Goal: Transaction & Acquisition: Book appointment/travel/reservation

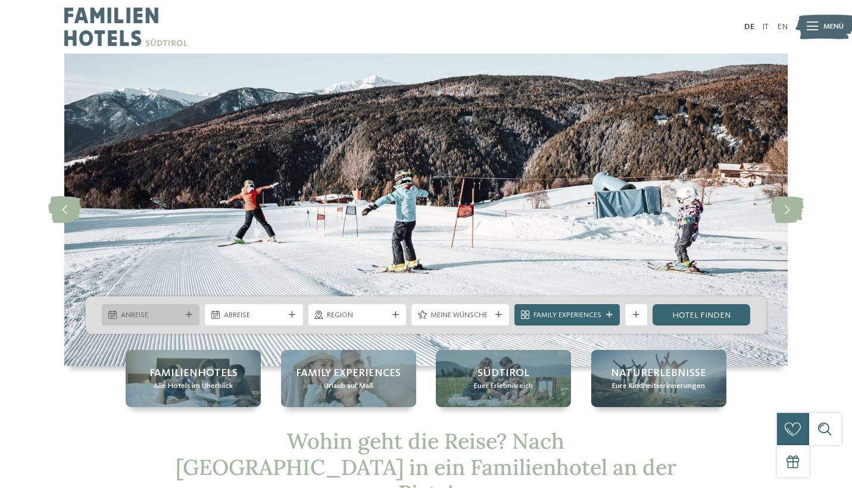
click at [189, 312] on icon at bounding box center [189, 315] width 7 height 7
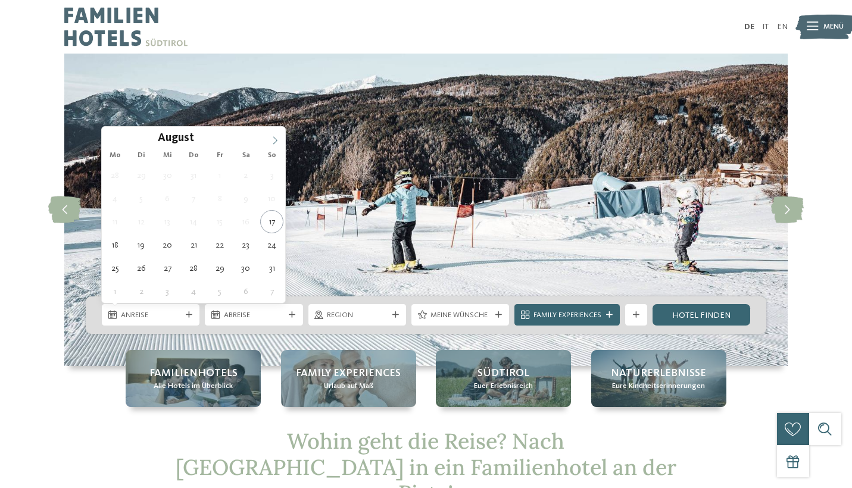
click at [276, 140] on icon at bounding box center [275, 141] width 4 height 8
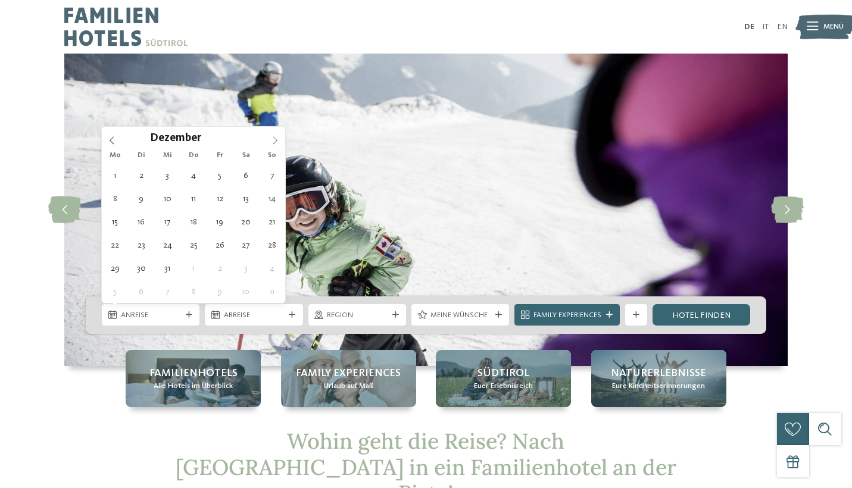
click at [276, 140] on icon at bounding box center [275, 141] width 4 height 8
type input "****"
click at [276, 140] on icon at bounding box center [275, 141] width 4 height 8
type div "24.01.2026"
type input "****"
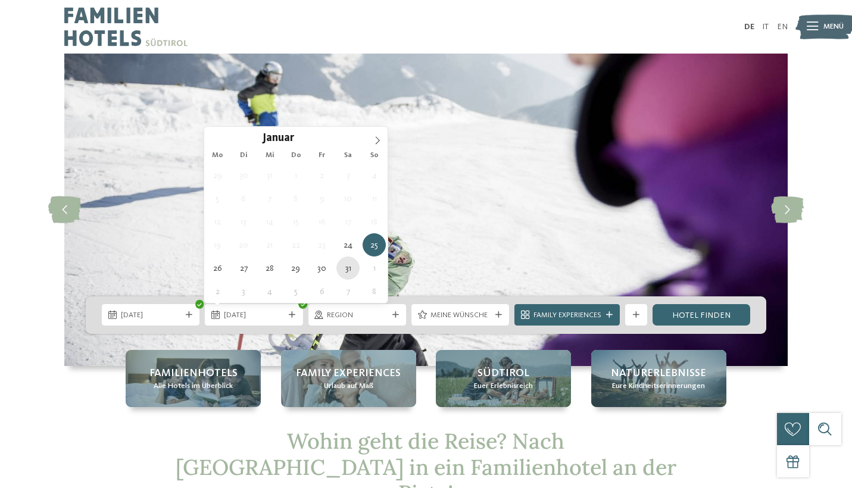
type div "31.01.2026"
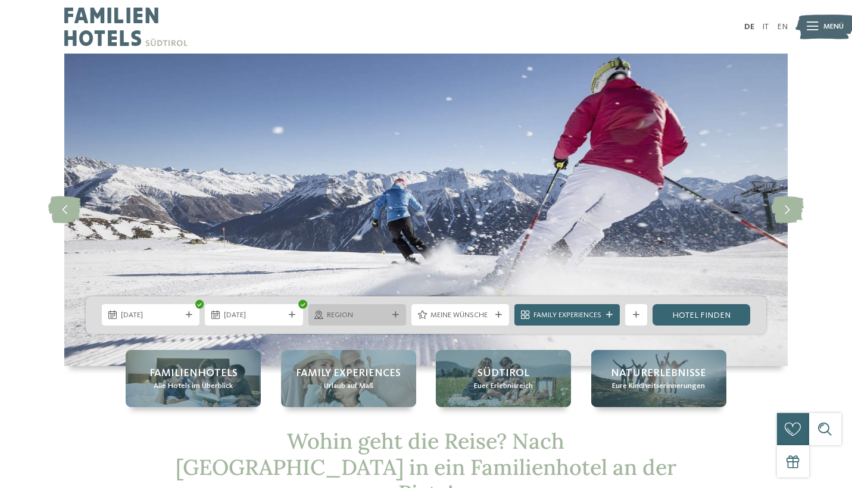
click at [393, 314] on icon at bounding box center [396, 315] width 7 height 7
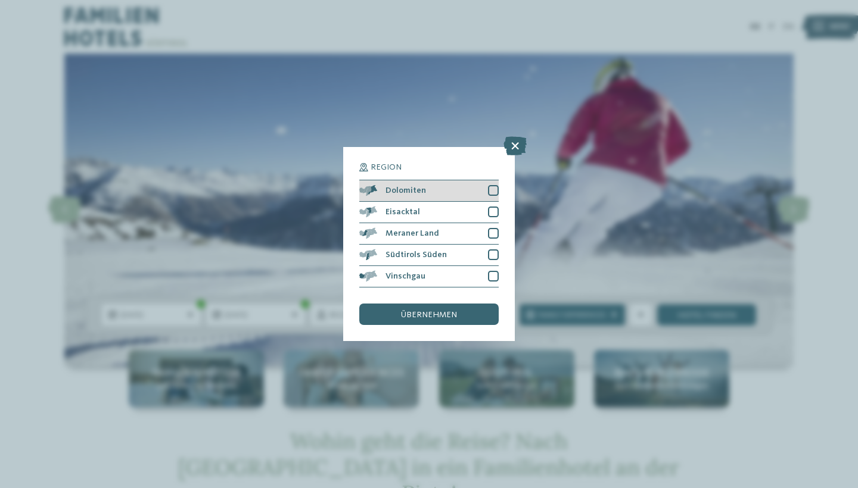
click at [494, 185] on div at bounding box center [493, 190] width 11 height 11
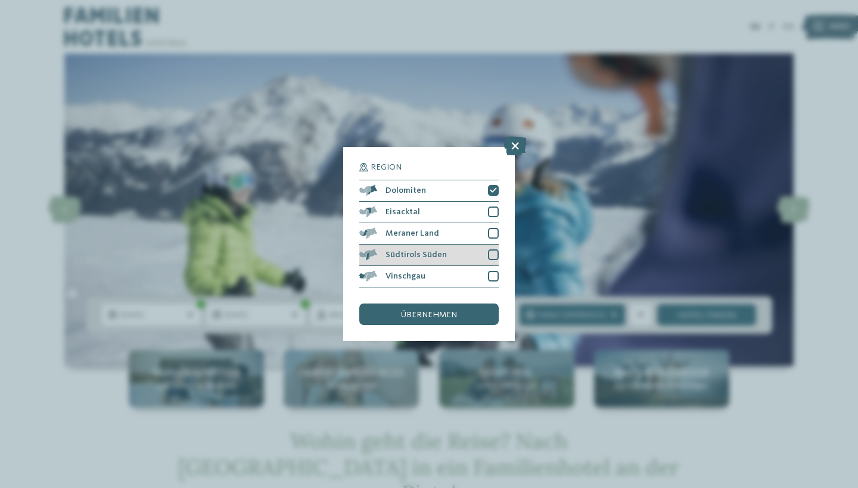
click at [496, 250] on div at bounding box center [493, 255] width 11 height 11
click at [496, 252] on icon at bounding box center [493, 255] width 7 height 7
click at [447, 311] on span "übernehmen" at bounding box center [429, 315] width 56 height 8
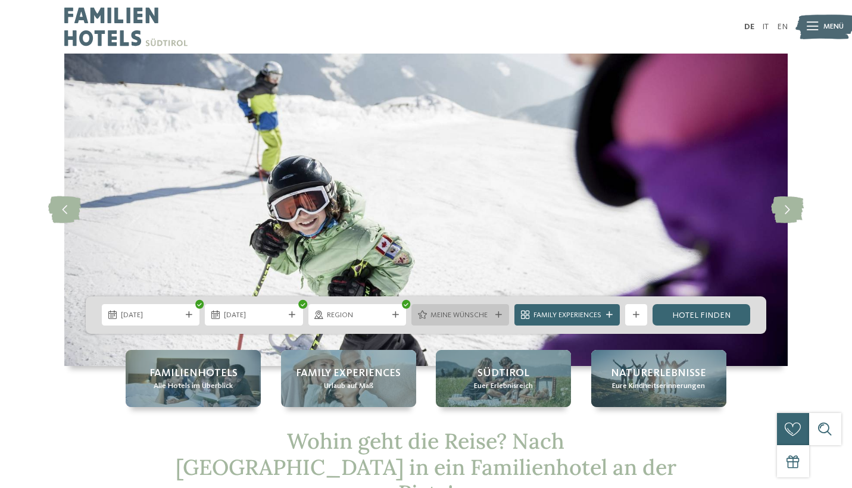
click at [500, 313] on div at bounding box center [498, 315] width 11 height 7
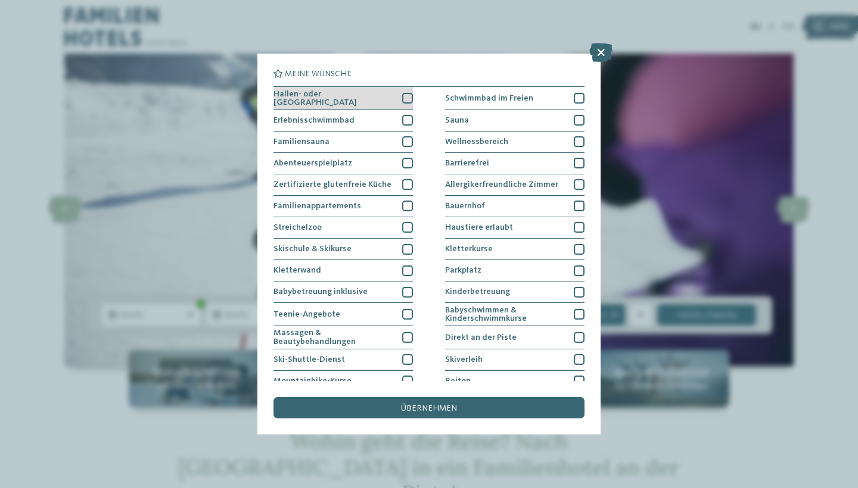
click at [406, 97] on div at bounding box center [407, 98] width 11 height 11
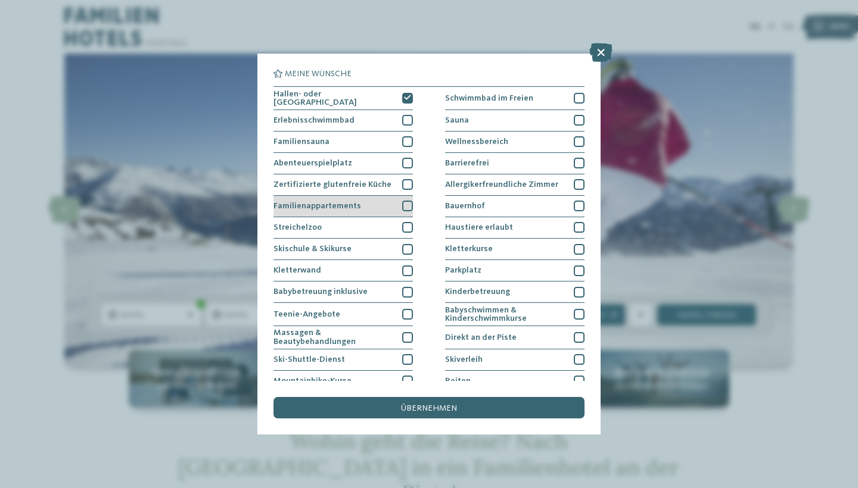
click at [406, 204] on div at bounding box center [407, 206] width 11 height 11
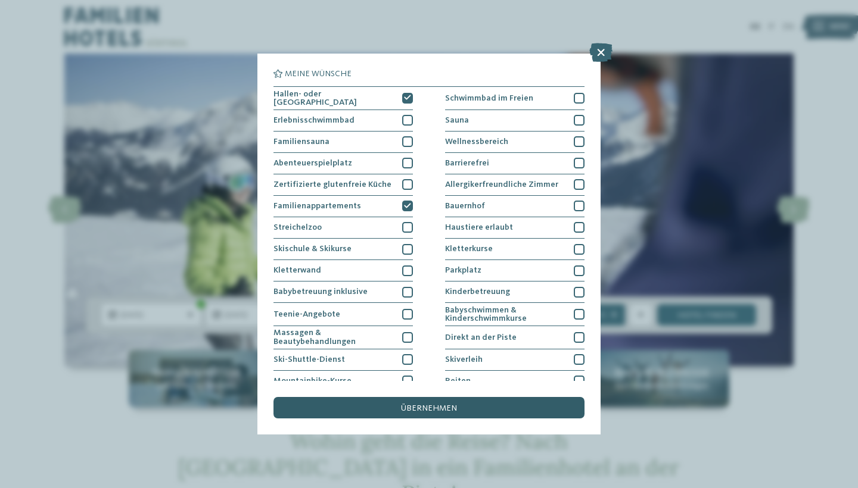
click at [426, 404] on span "übernehmen" at bounding box center [429, 408] width 56 height 8
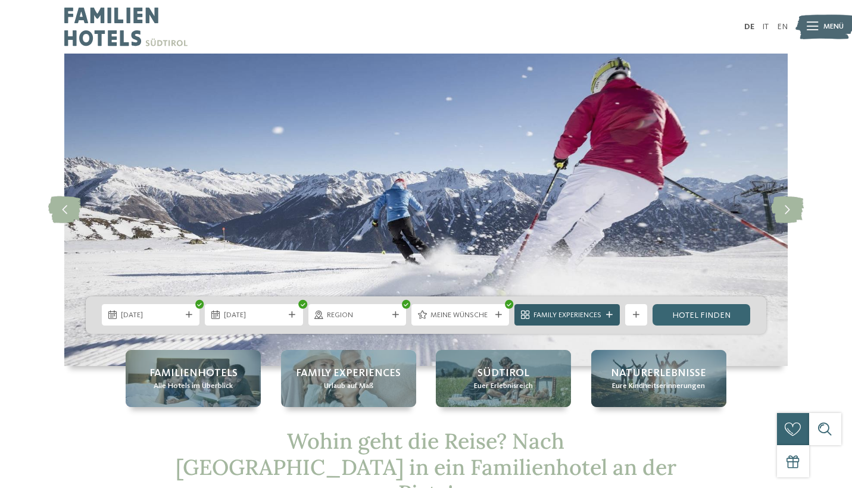
click at [550, 321] on span "Family Experiences" at bounding box center [568, 315] width 68 height 11
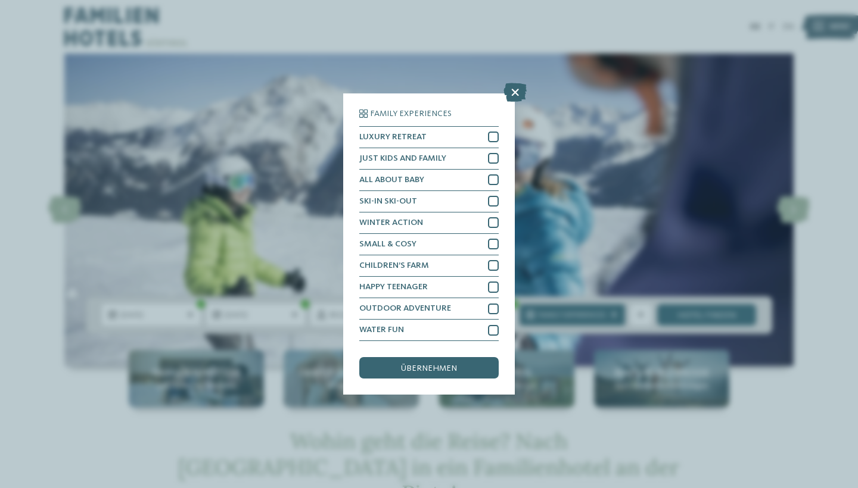
click at [514, 83] on icon at bounding box center [514, 92] width 23 height 19
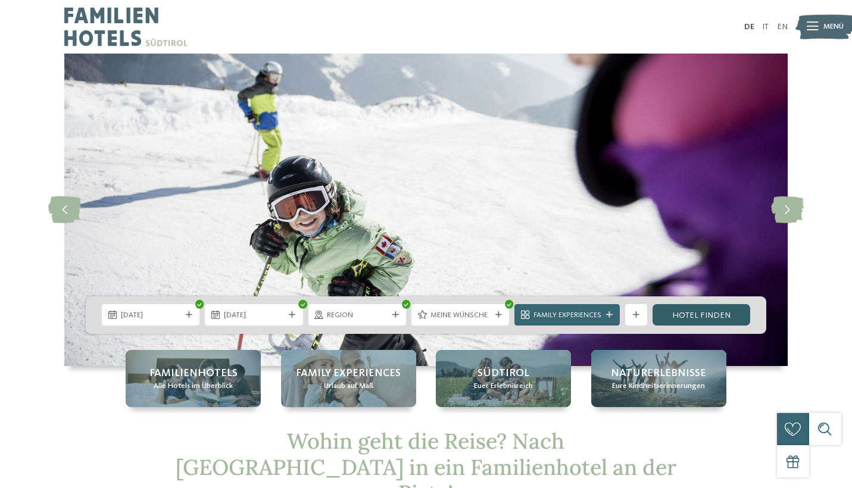
click at [699, 316] on link "Hotel finden" at bounding box center [702, 314] width 98 height 21
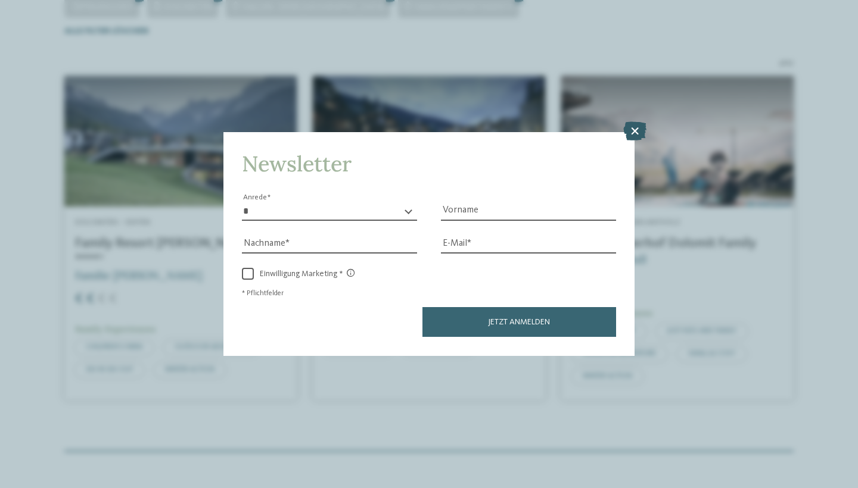
click at [634, 122] on icon at bounding box center [634, 131] width 23 height 19
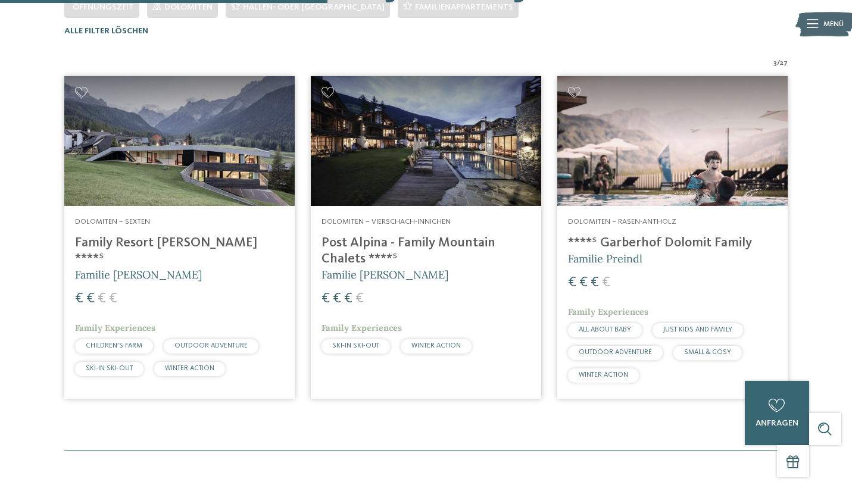
click at [175, 239] on h4 "Family Resort [PERSON_NAME] ****ˢ" at bounding box center [179, 251] width 209 height 32
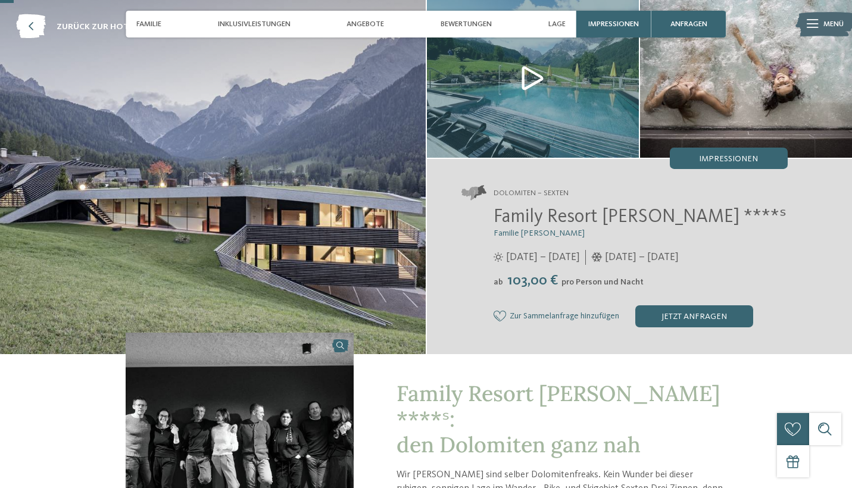
scroll to position [54, 0]
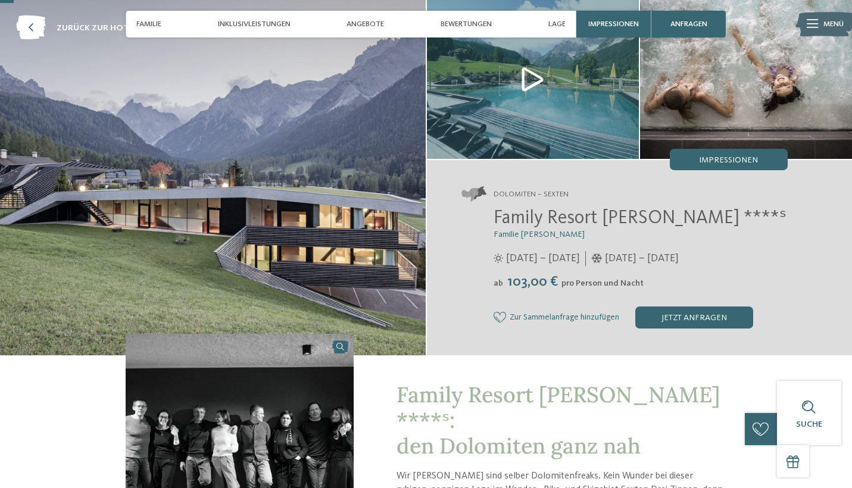
click at [500, 319] on icon at bounding box center [500, 317] width 13 height 11
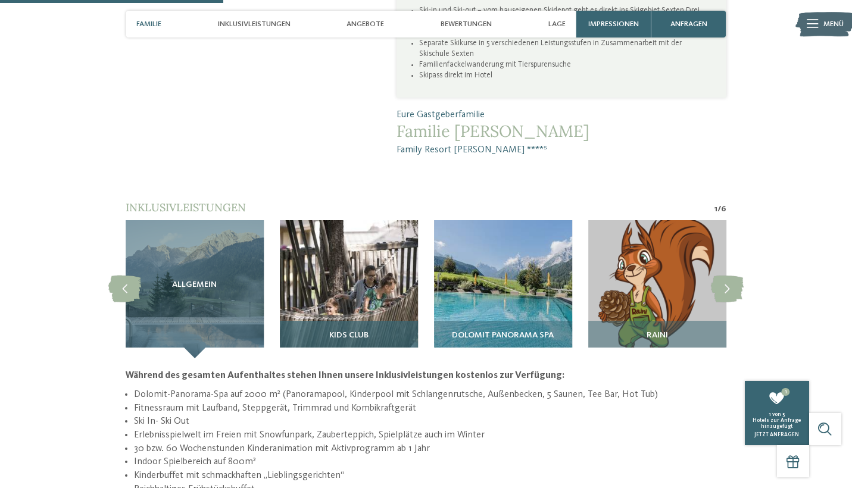
scroll to position [868, 0]
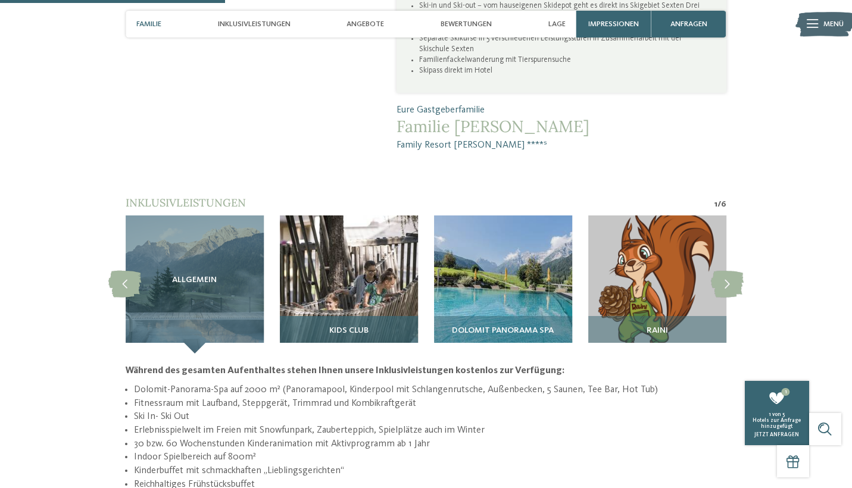
click at [354, 265] on img at bounding box center [349, 285] width 138 height 138
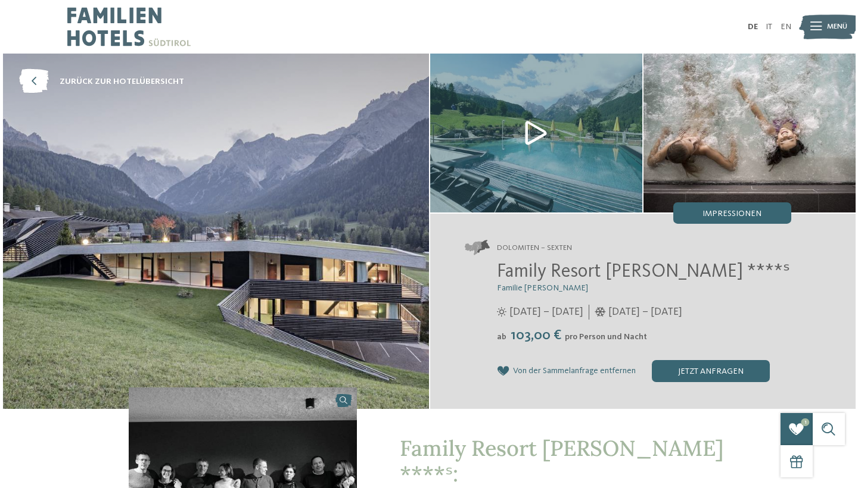
scroll to position [0, 0]
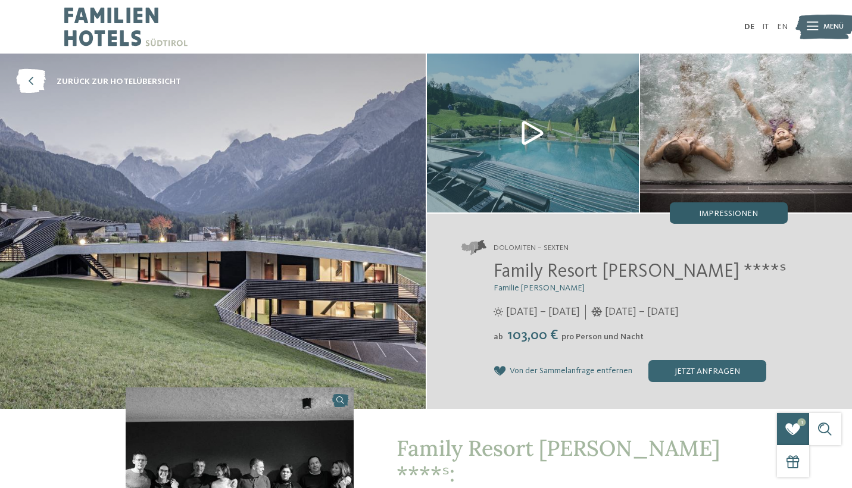
click at [732, 212] on span "Impressionen" at bounding box center [728, 214] width 59 height 8
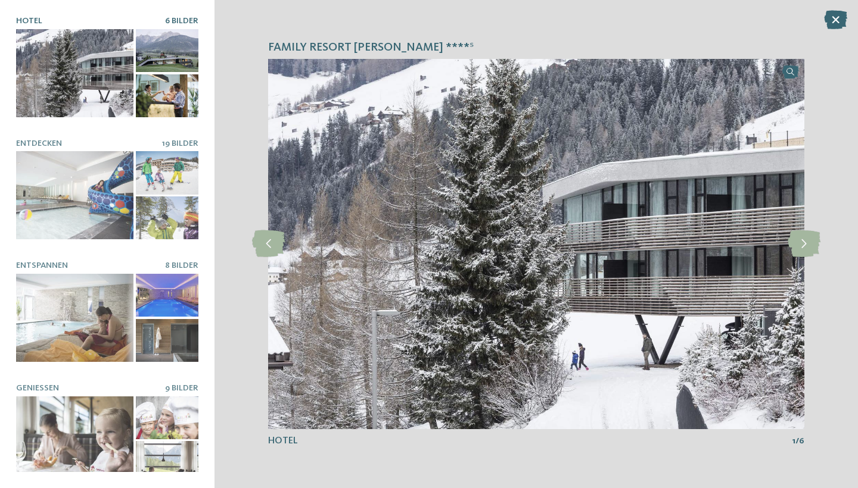
click at [117, 77] on div at bounding box center [74, 73] width 117 height 88
click at [165, 47] on div at bounding box center [167, 50] width 63 height 43
click at [87, 60] on div at bounding box center [74, 73] width 117 height 88
click at [800, 247] on icon at bounding box center [804, 244] width 33 height 27
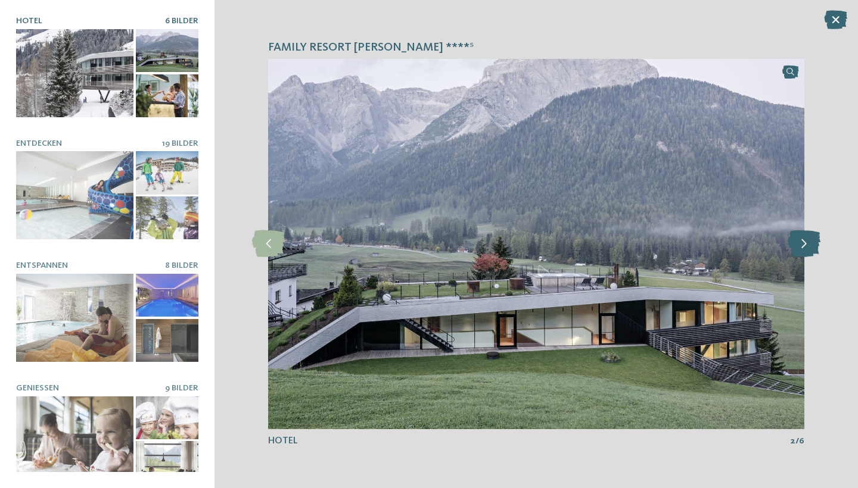
click at [800, 247] on icon at bounding box center [804, 244] width 33 height 27
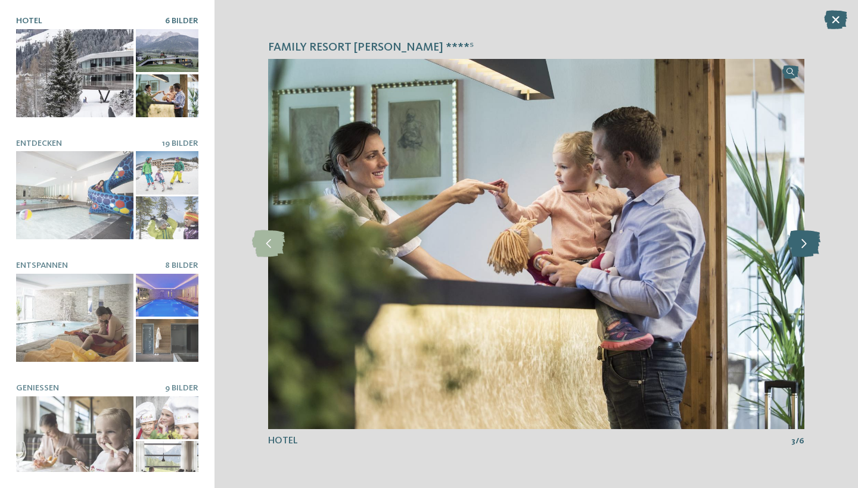
click at [800, 247] on icon at bounding box center [804, 244] width 33 height 27
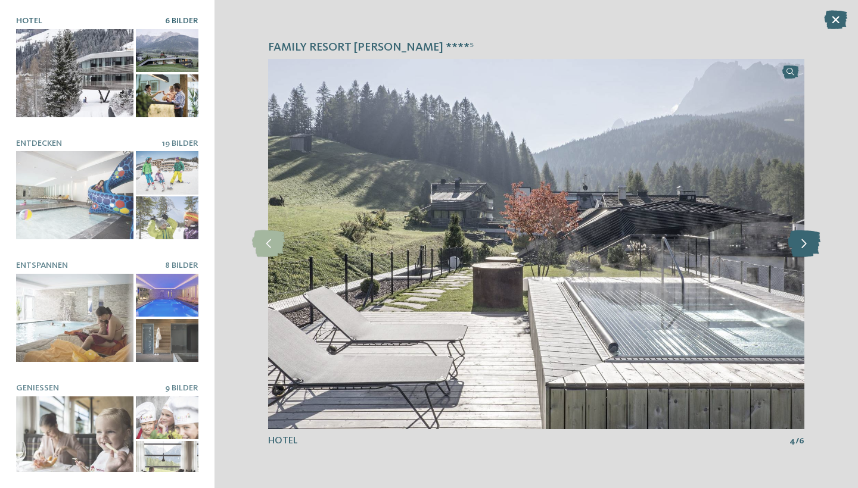
click at [800, 247] on icon at bounding box center [804, 244] width 33 height 27
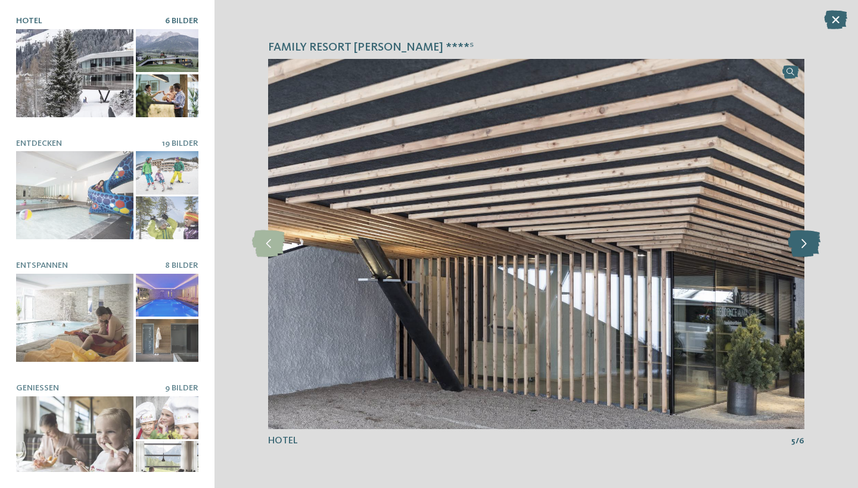
click at [800, 247] on icon at bounding box center [804, 244] width 33 height 27
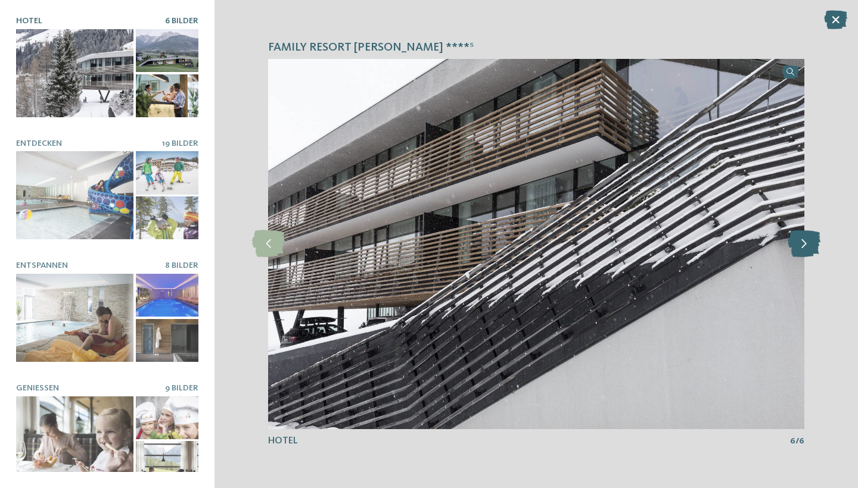
click at [800, 247] on icon at bounding box center [804, 244] width 33 height 27
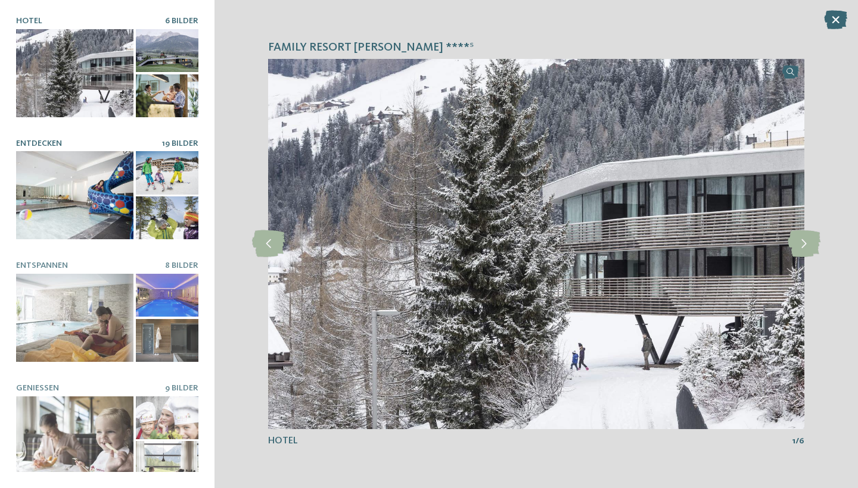
click at [104, 207] on div at bounding box center [74, 195] width 117 height 88
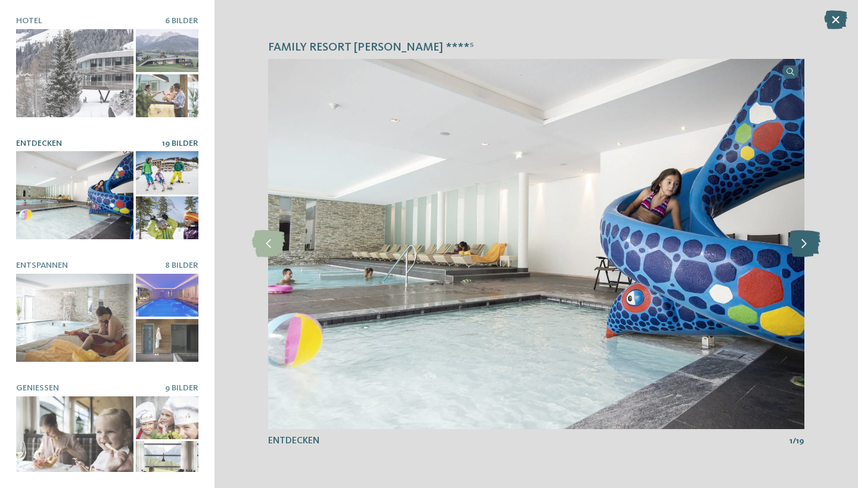
click at [802, 242] on icon at bounding box center [804, 244] width 33 height 27
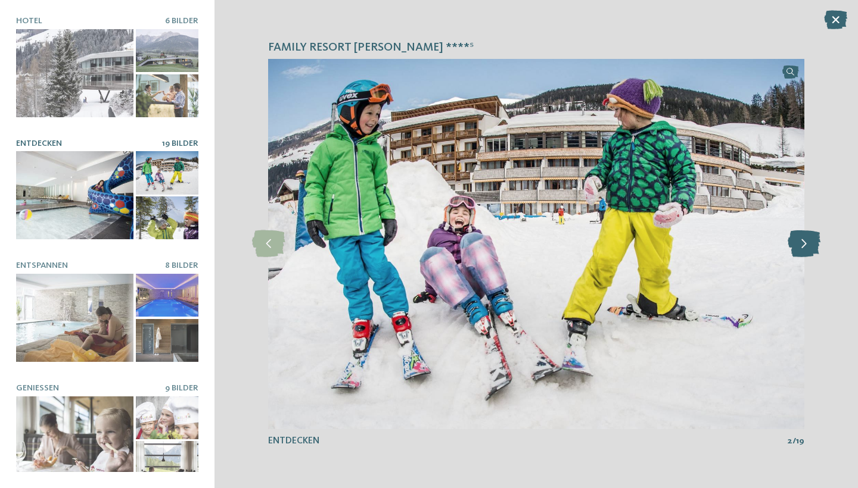
click at [802, 242] on icon at bounding box center [804, 244] width 33 height 27
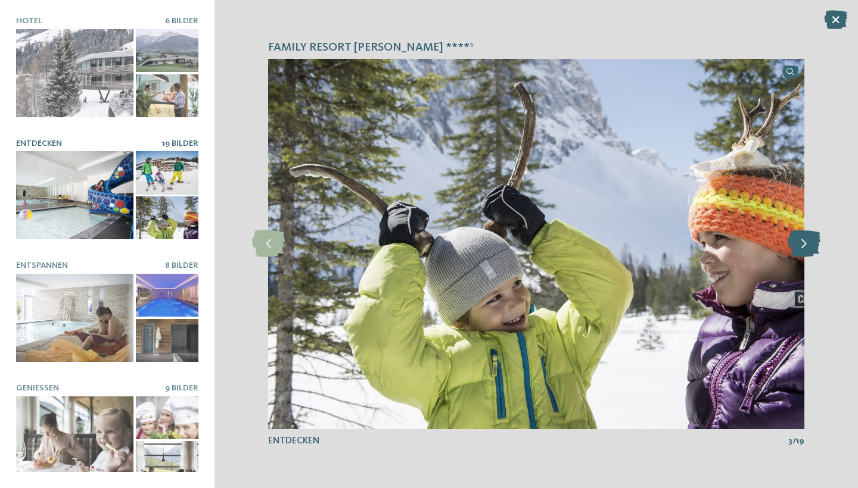
click at [802, 242] on icon at bounding box center [804, 244] width 33 height 27
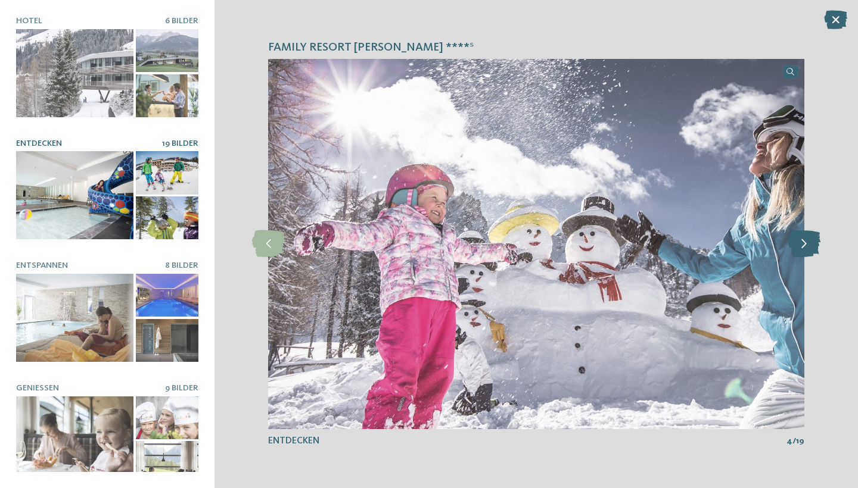
click at [802, 242] on icon at bounding box center [804, 244] width 33 height 27
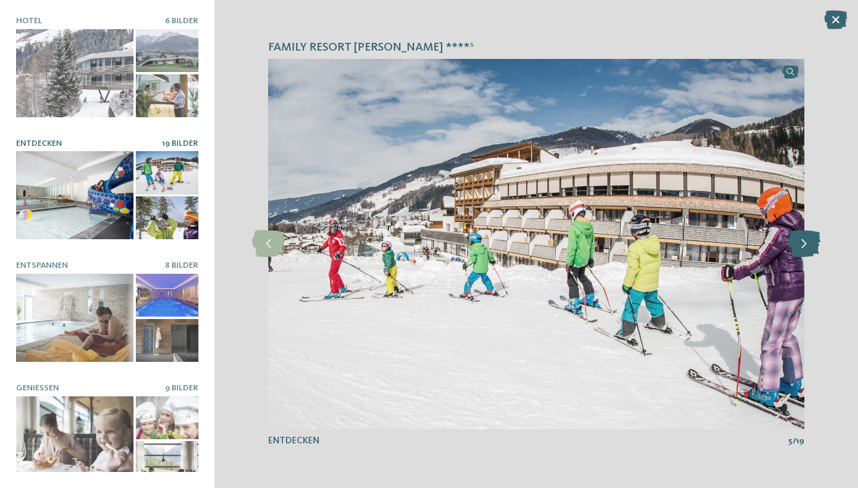
click at [802, 242] on icon at bounding box center [804, 244] width 33 height 27
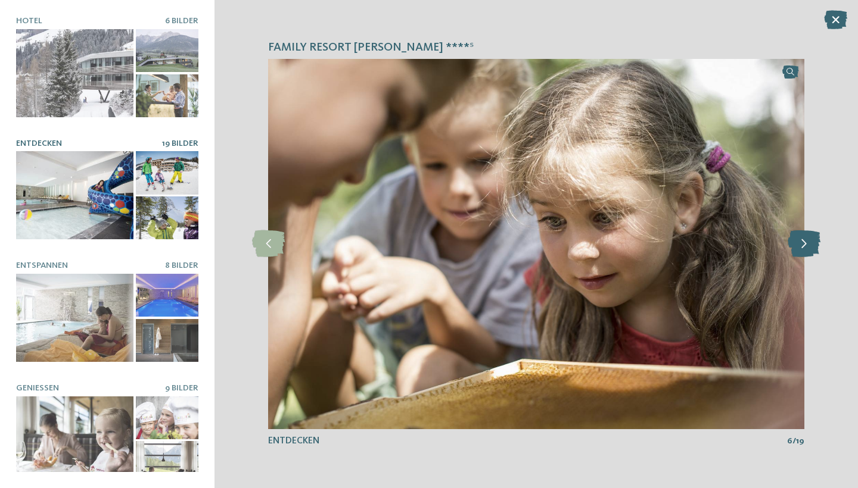
click at [802, 242] on icon at bounding box center [804, 244] width 33 height 27
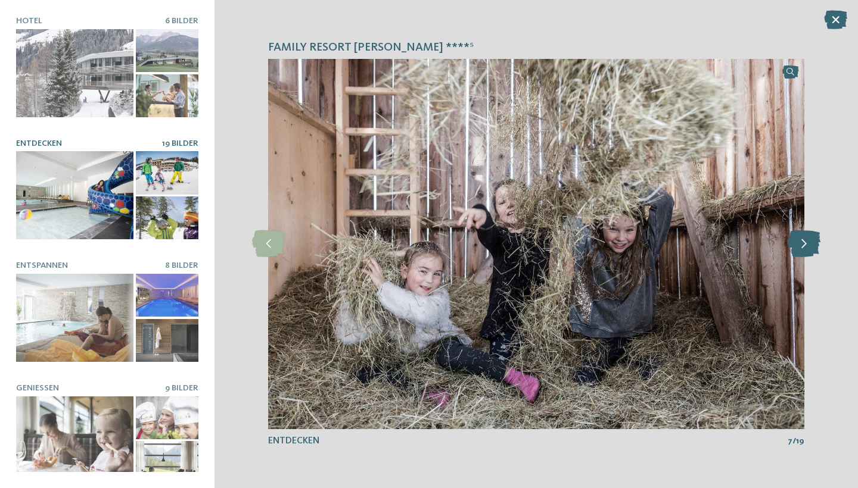
click at [802, 242] on icon at bounding box center [804, 244] width 33 height 27
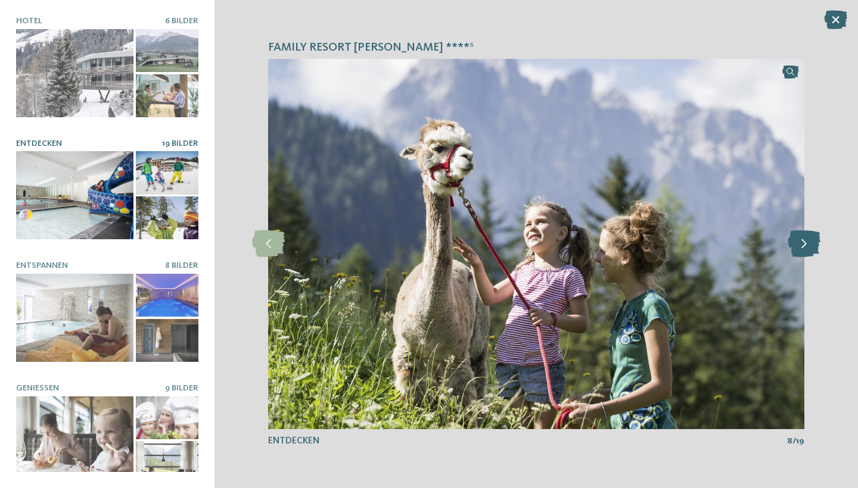
click at [802, 242] on icon at bounding box center [804, 244] width 33 height 27
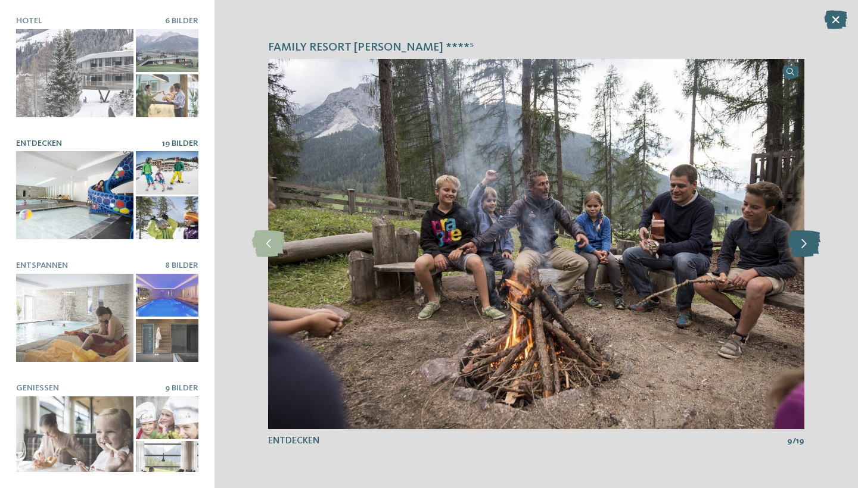
click at [802, 242] on icon at bounding box center [804, 244] width 33 height 27
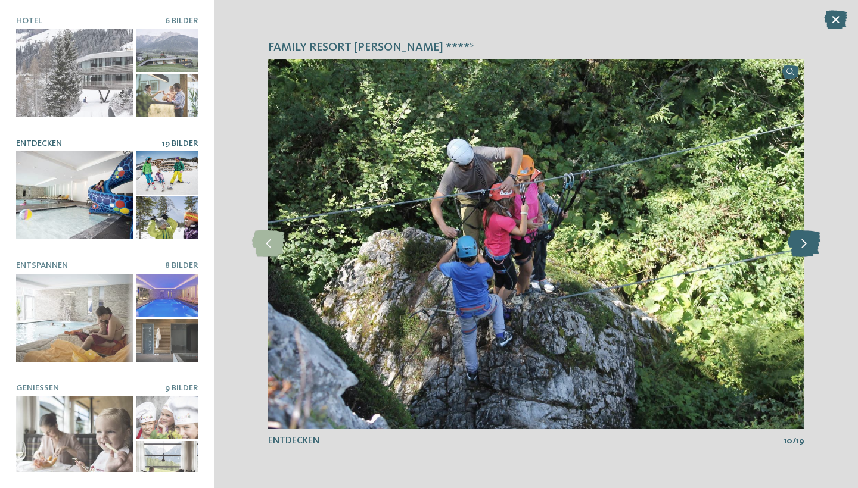
click at [802, 242] on icon at bounding box center [804, 244] width 33 height 27
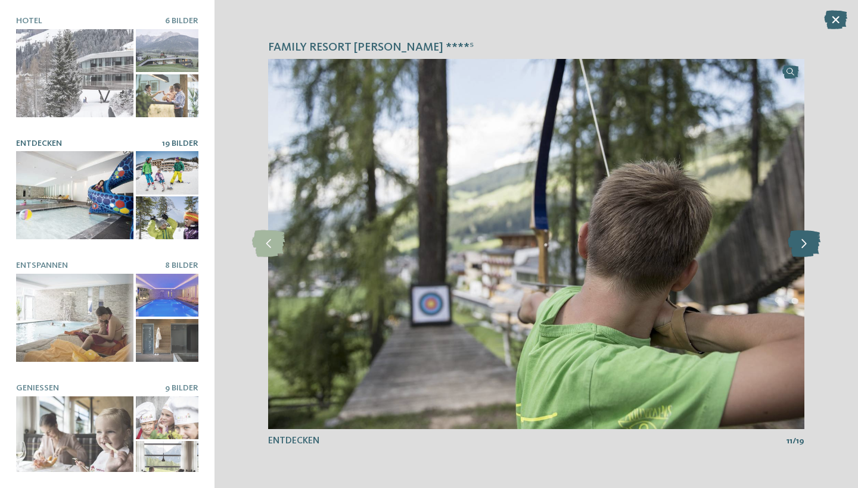
click at [802, 242] on icon at bounding box center [804, 244] width 33 height 27
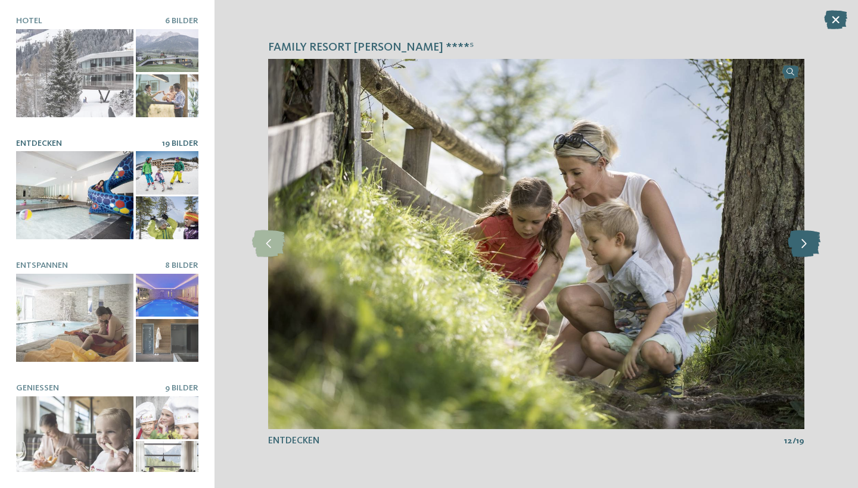
click at [802, 242] on icon at bounding box center [804, 244] width 33 height 27
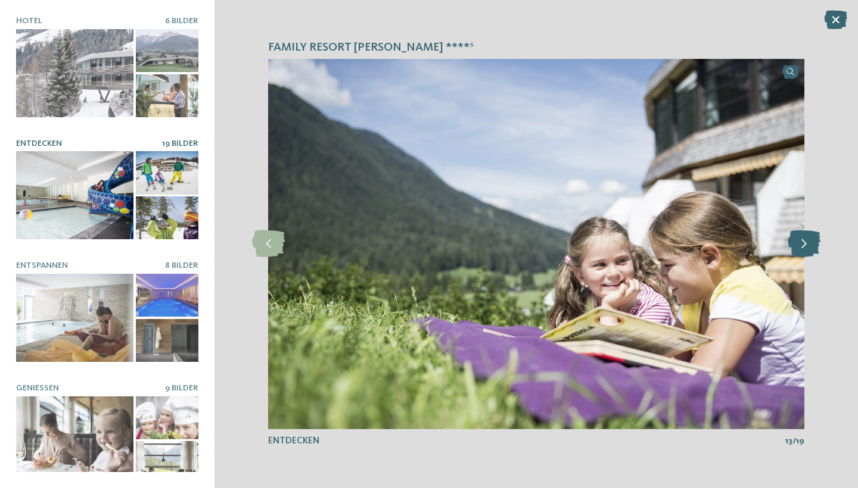
click at [802, 242] on icon at bounding box center [804, 244] width 33 height 27
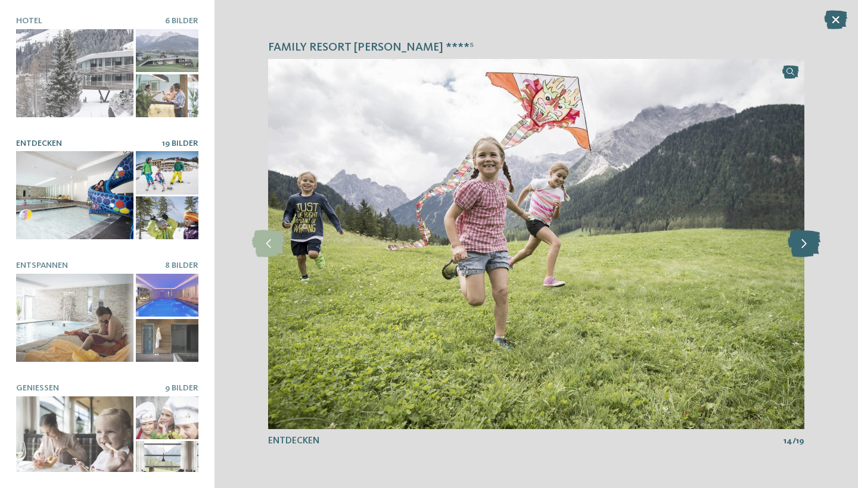
click at [802, 242] on icon at bounding box center [804, 244] width 33 height 27
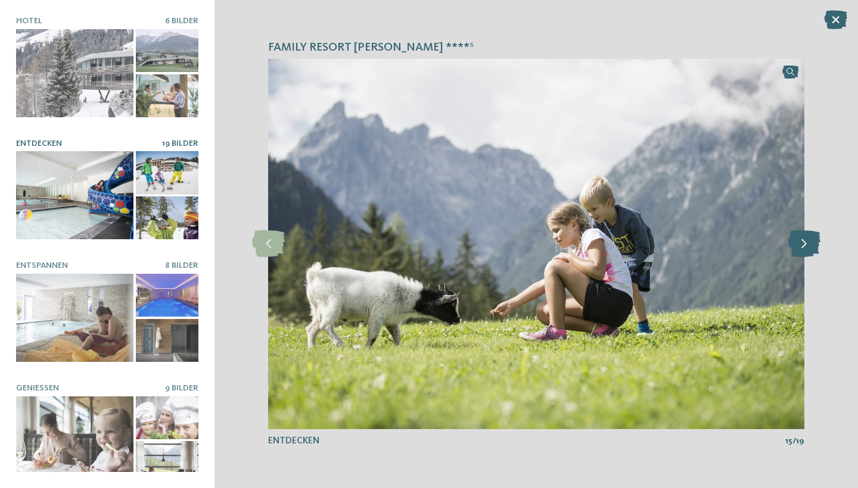
click at [802, 242] on icon at bounding box center [804, 244] width 33 height 27
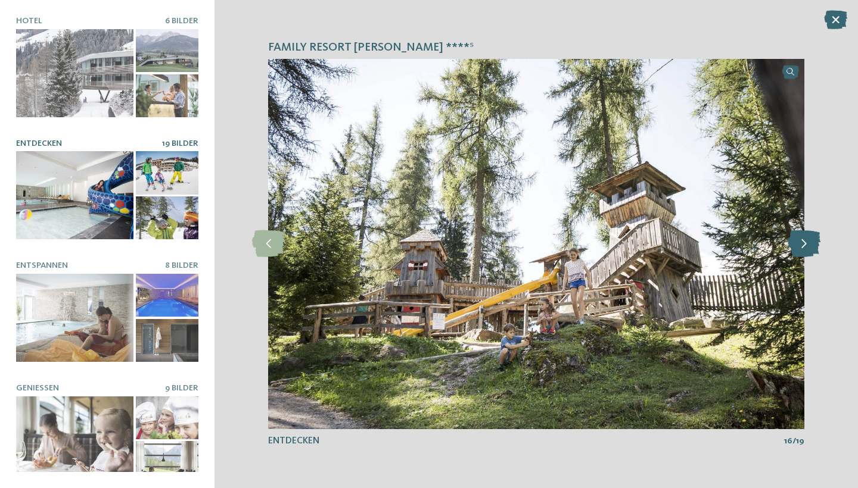
click at [802, 242] on icon at bounding box center [804, 244] width 33 height 27
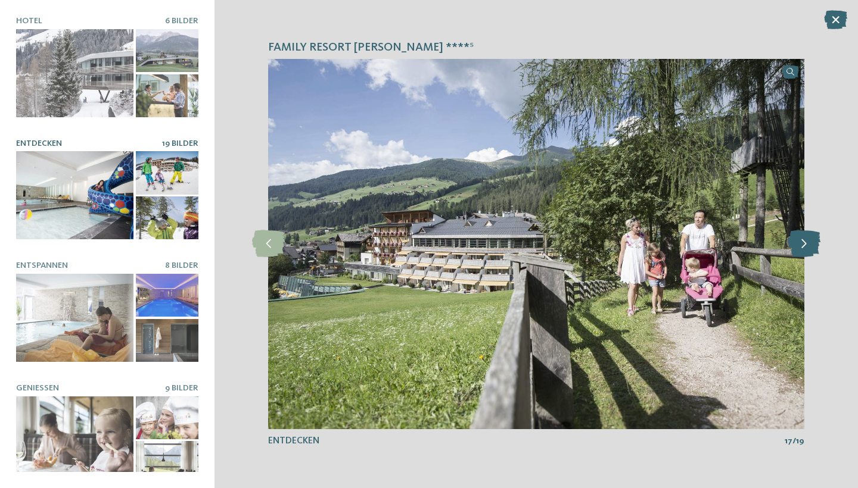
click at [802, 242] on icon at bounding box center [804, 244] width 33 height 27
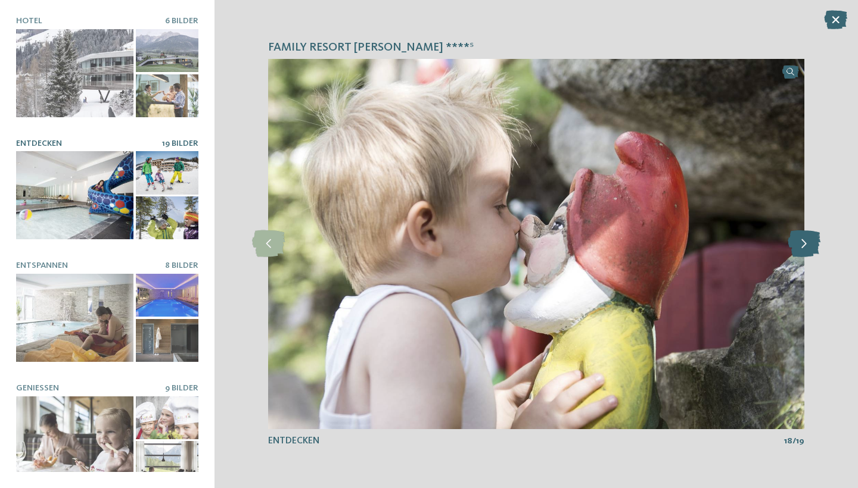
click at [802, 242] on icon at bounding box center [804, 244] width 33 height 27
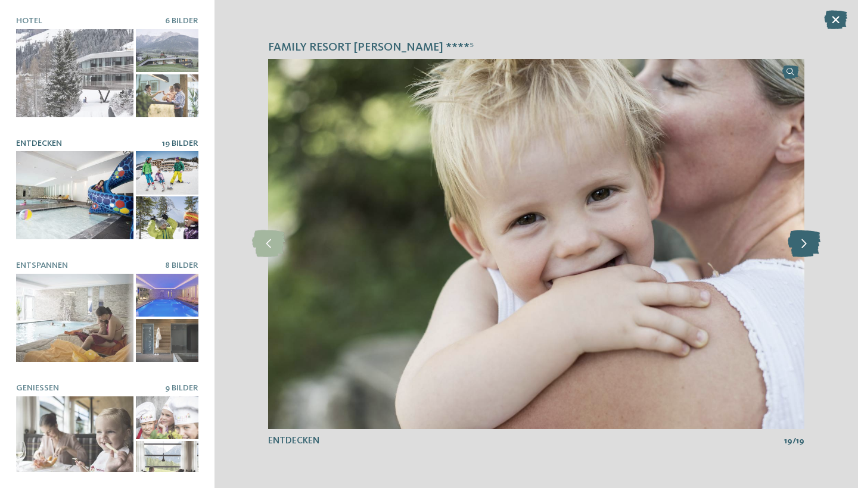
click at [802, 242] on icon at bounding box center [804, 244] width 33 height 27
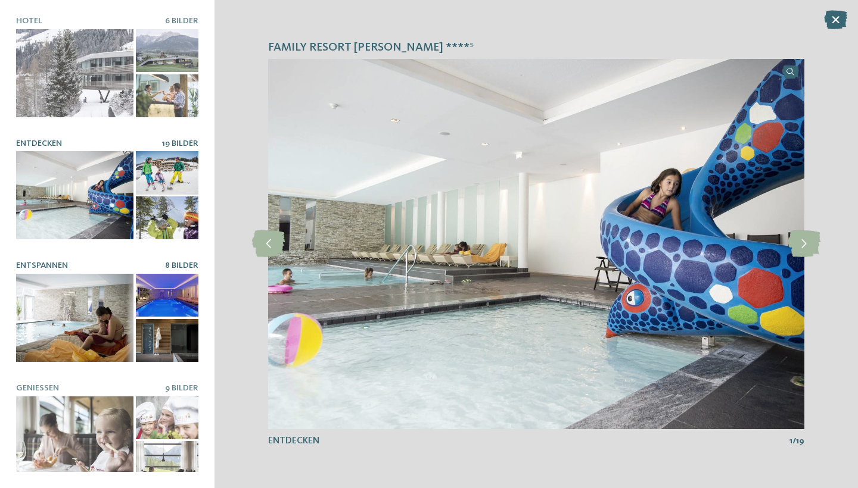
click at [81, 307] on div at bounding box center [74, 318] width 117 height 88
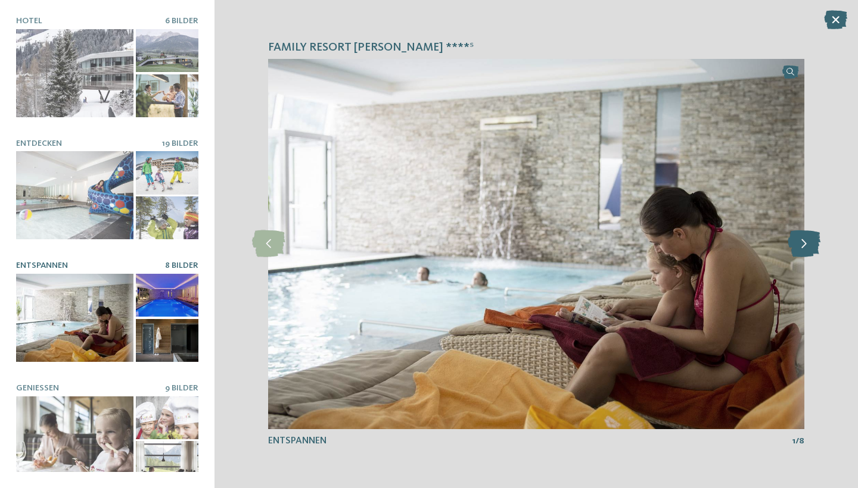
click at [804, 247] on icon at bounding box center [804, 244] width 33 height 27
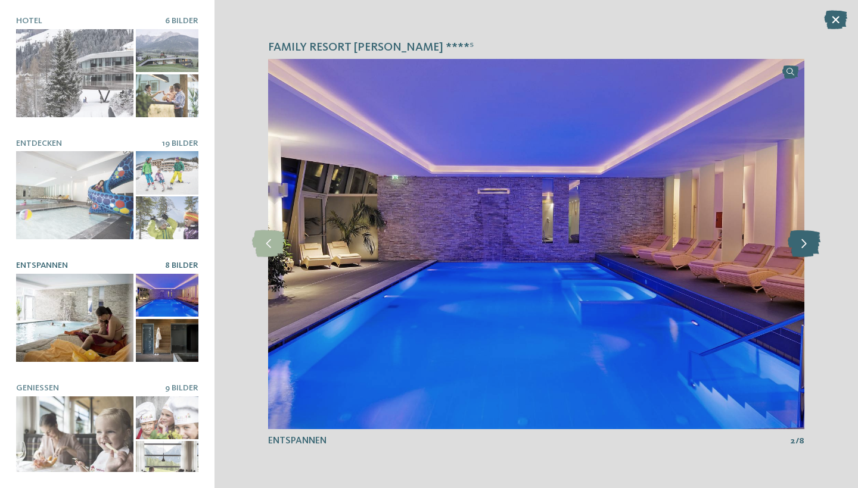
click at [804, 247] on icon at bounding box center [804, 244] width 33 height 27
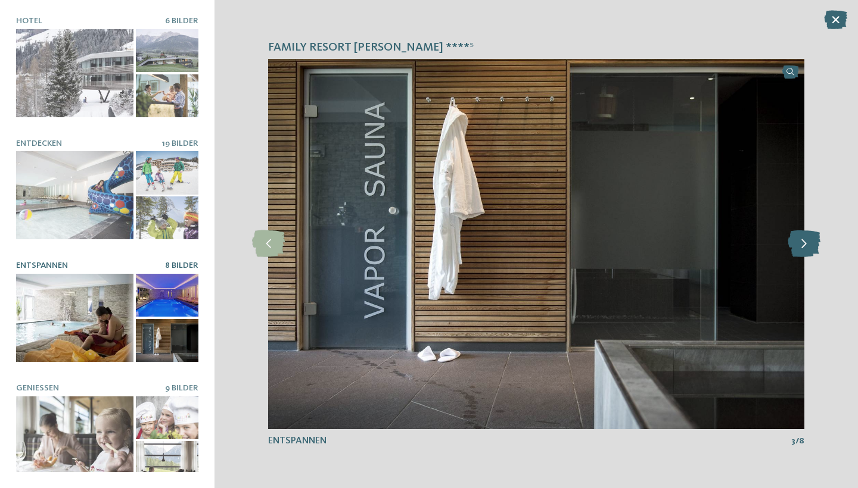
click at [804, 247] on icon at bounding box center [804, 244] width 33 height 27
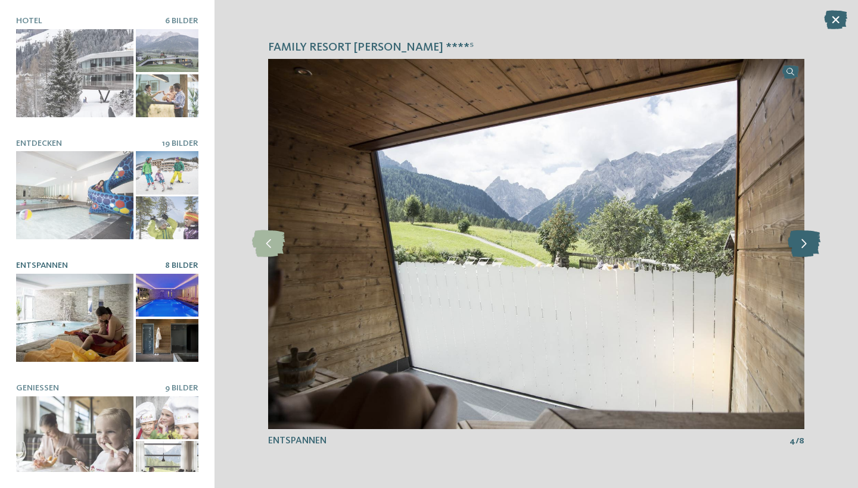
click at [804, 247] on icon at bounding box center [804, 244] width 33 height 27
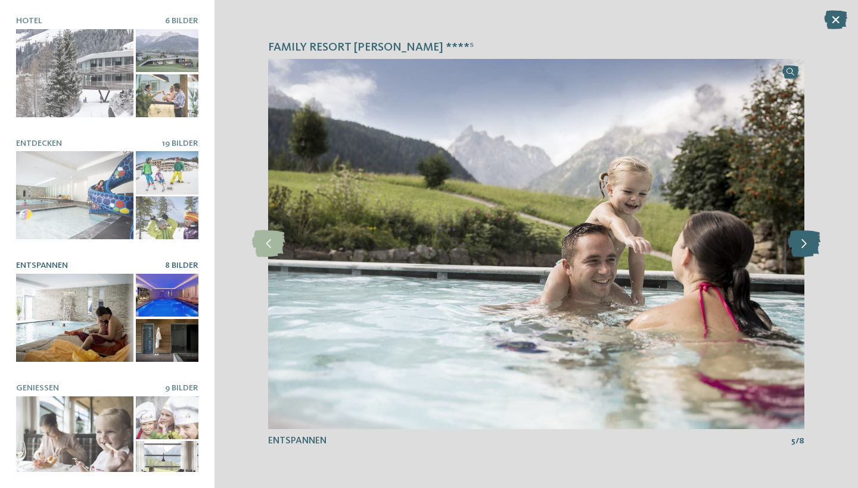
click at [804, 247] on icon at bounding box center [804, 244] width 33 height 27
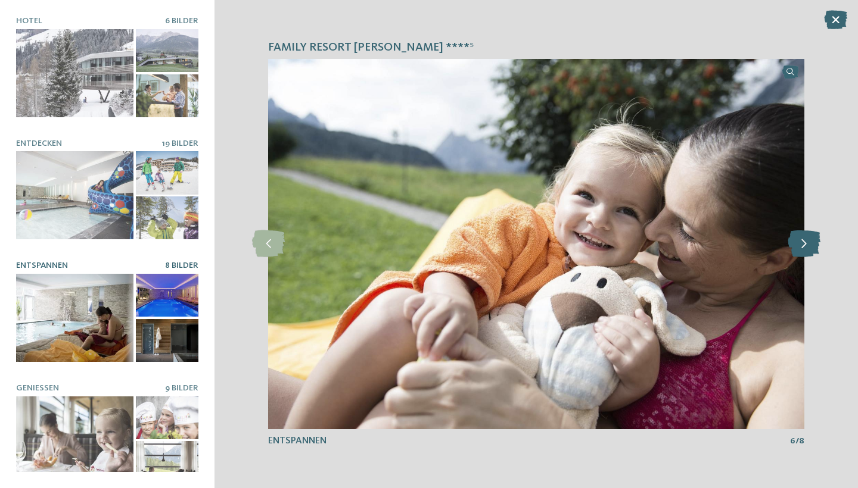
click at [804, 247] on icon at bounding box center [804, 244] width 33 height 27
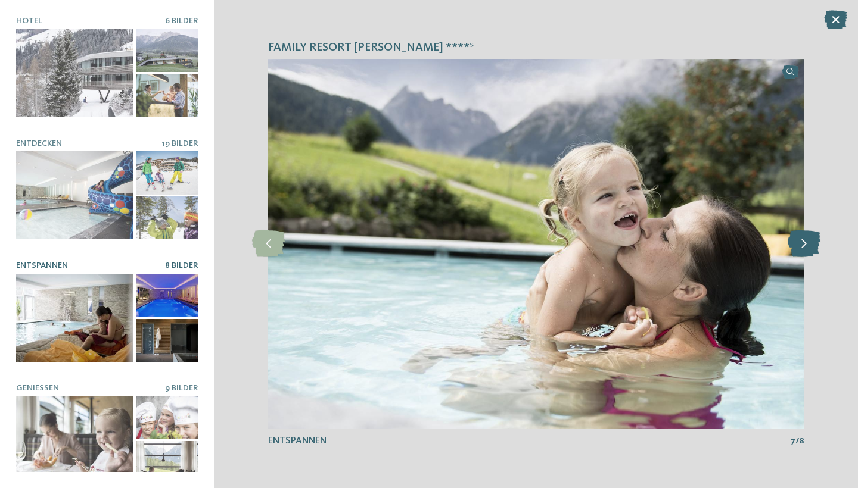
click at [804, 247] on icon at bounding box center [804, 244] width 33 height 27
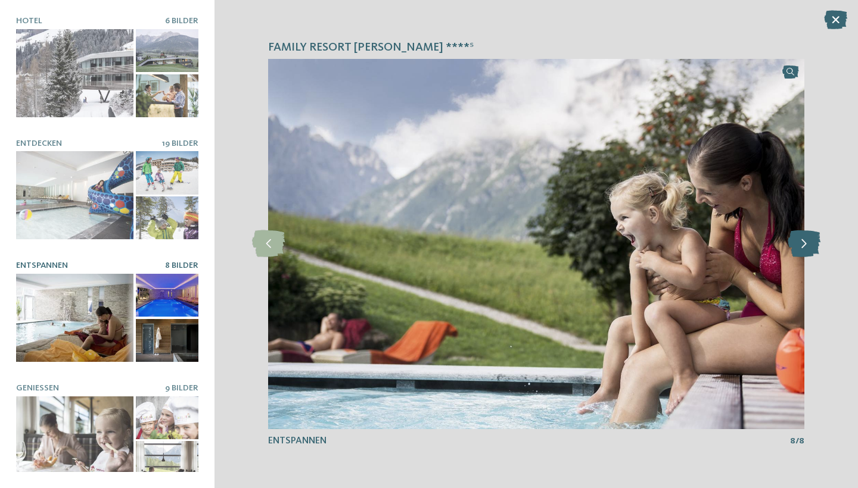
click at [804, 247] on icon at bounding box center [804, 244] width 33 height 27
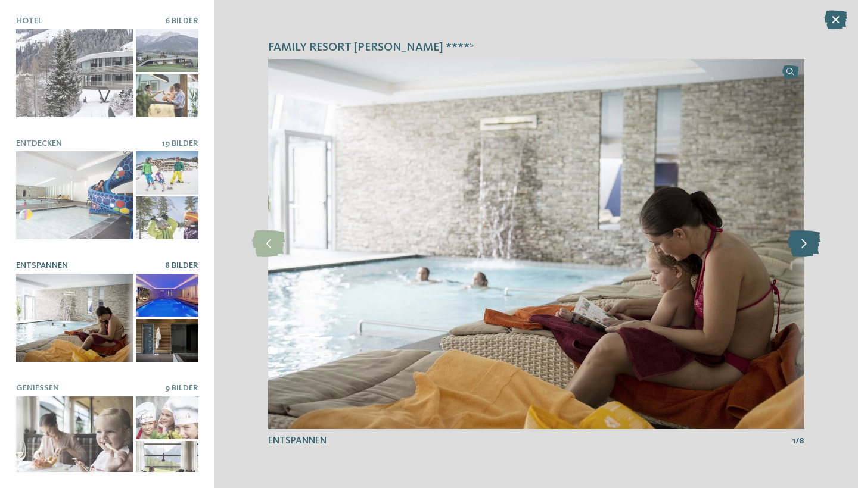
click at [804, 247] on icon at bounding box center [804, 244] width 33 height 27
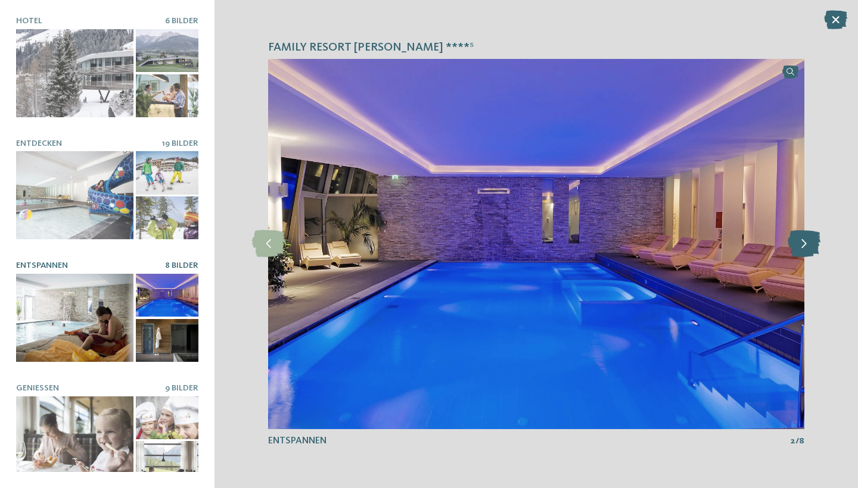
click at [804, 247] on icon at bounding box center [804, 244] width 33 height 27
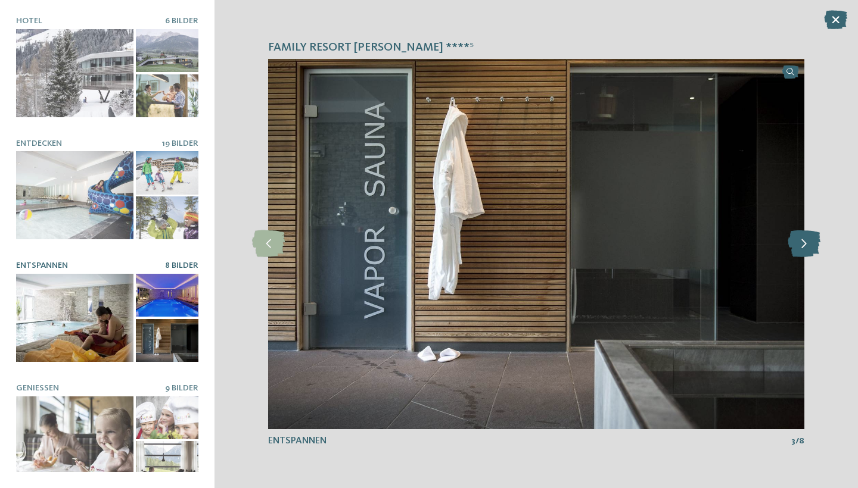
click at [804, 247] on icon at bounding box center [804, 244] width 33 height 27
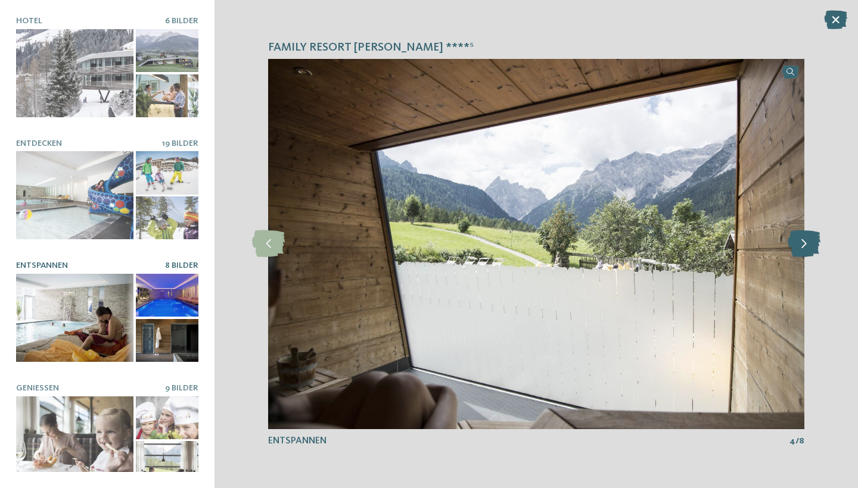
click at [804, 247] on icon at bounding box center [804, 244] width 33 height 27
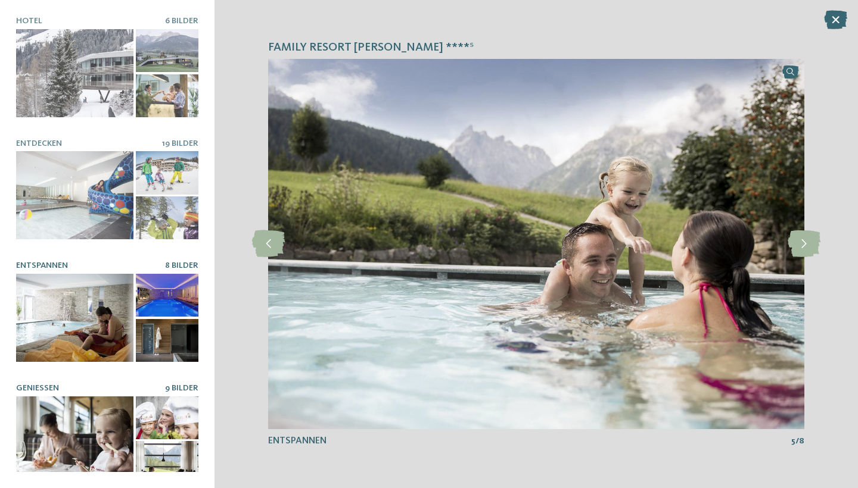
click at [52, 433] on div at bounding box center [74, 441] width 117 height 88
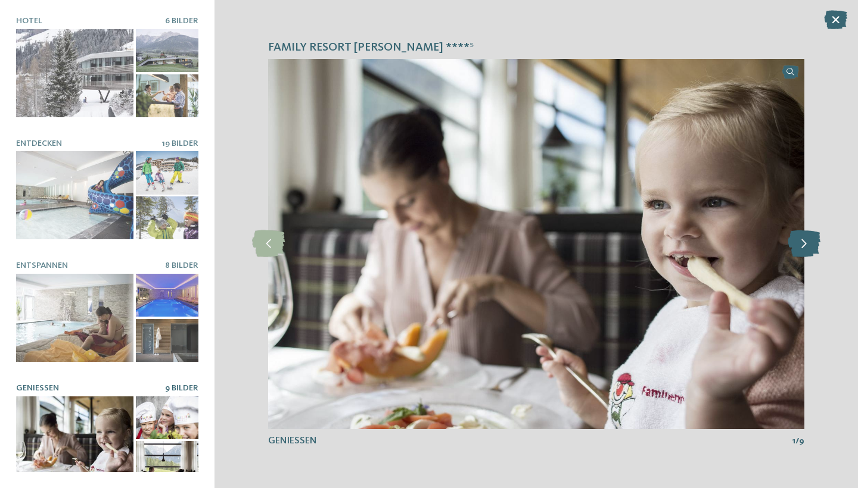
click at [803, 248] on icon at bounding box center [804, 244] width 33 height 27
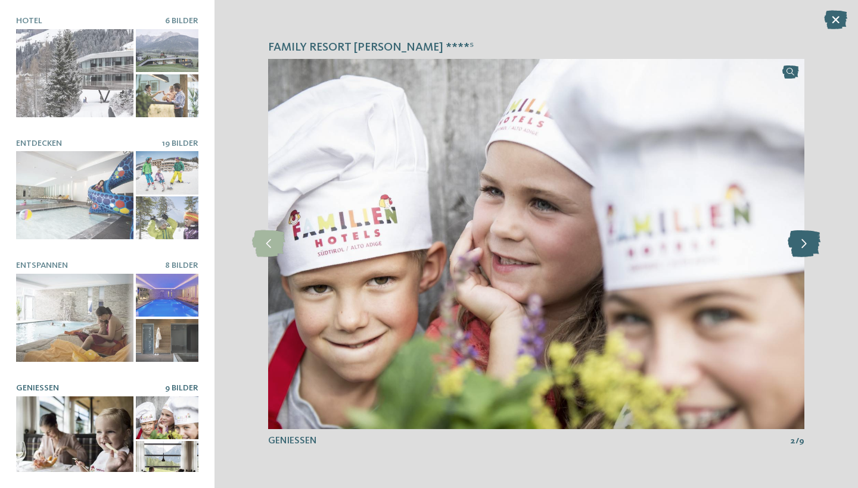
click at [803, 248] on icon at bounding box center [804, 244] width 33 height 27
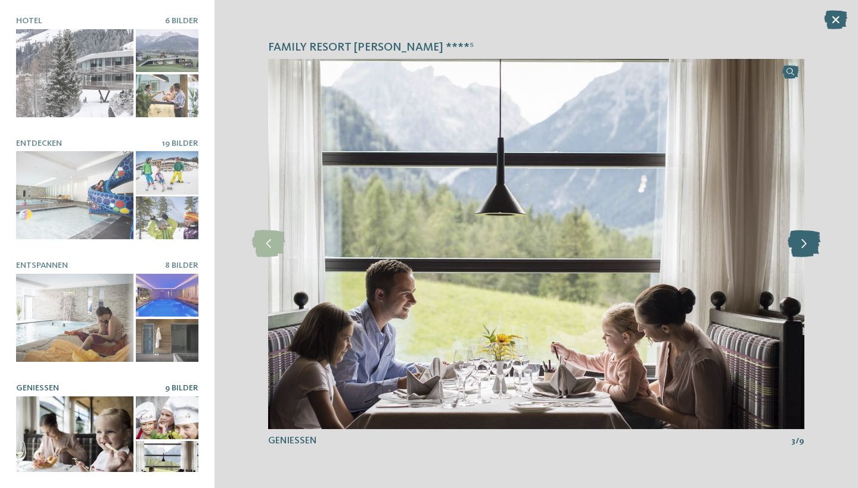
click at [803, 248] on icon at bounding box center [804, 244] width 33 height 27
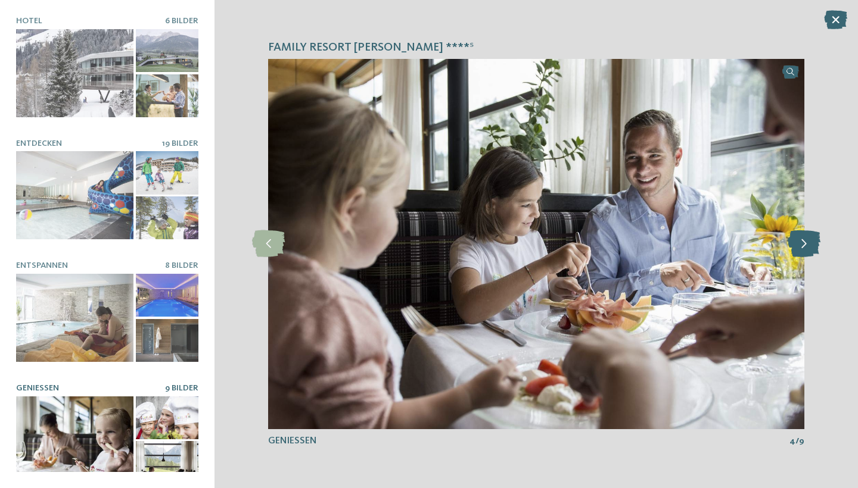
click at [803, 248] on icon at bounding box center [804, 244] width 33 height 27
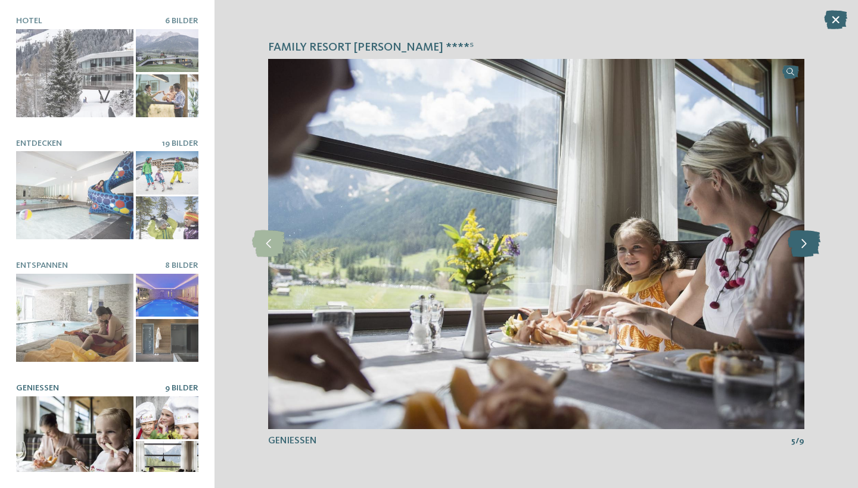
click at [803, 248] on icon at bounding box center [804, 244] width 33 height 27
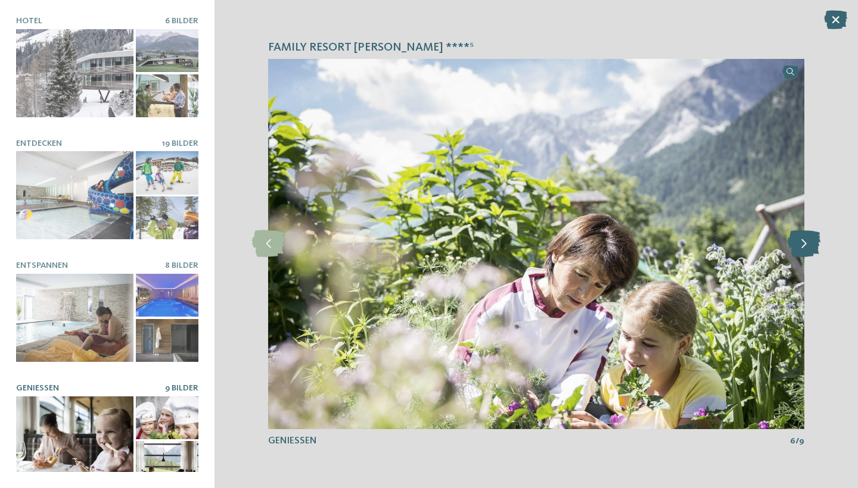
click at [803, 248] on icon at bounding box center [804, 244] width 33 height 27
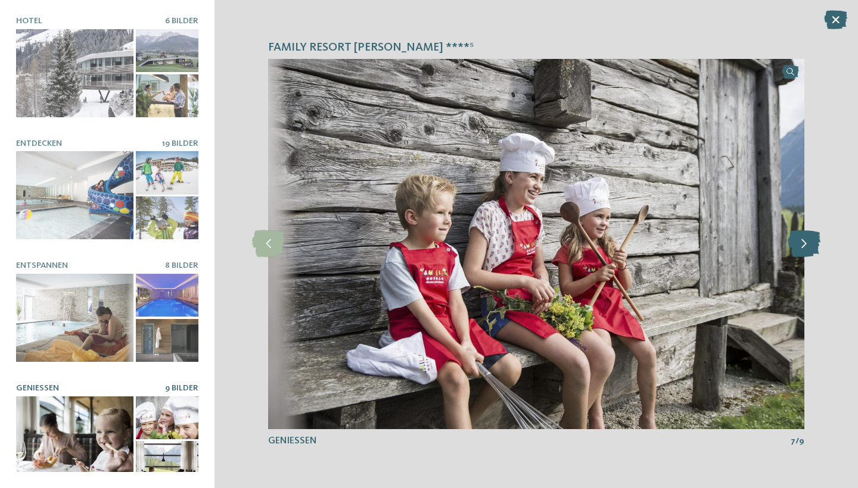
click at [803, 248] on icon at bounding box center [804, 244] width 33 height 27
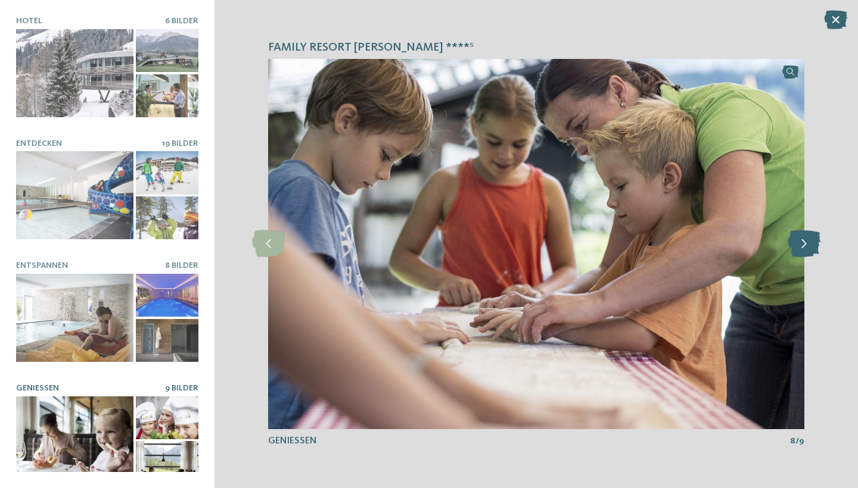
click at [803, 248] on icon at bounding box center [804, 244] width 33 height 27
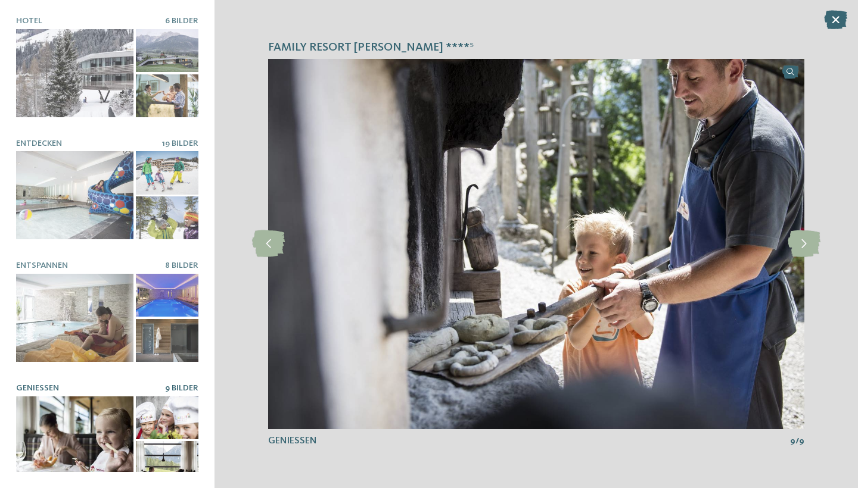
click at [112, 408] on div at bounding box center [74, 441] width 117 height 88
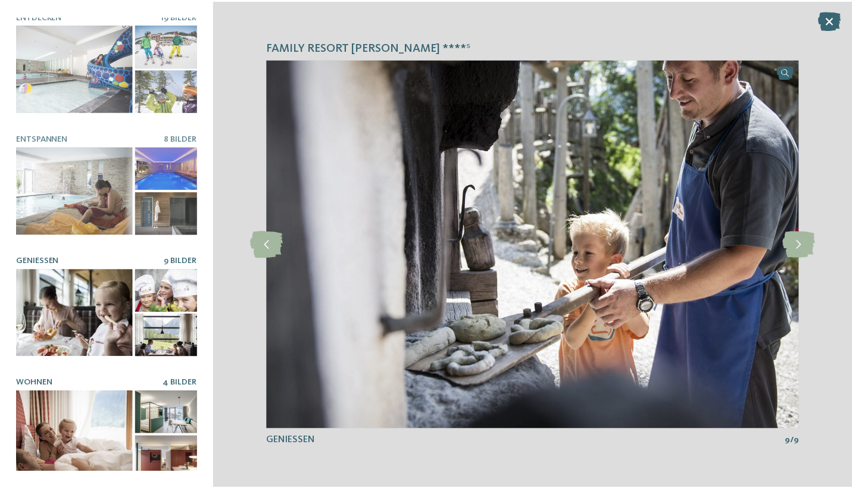
scroll to position [126, 0]
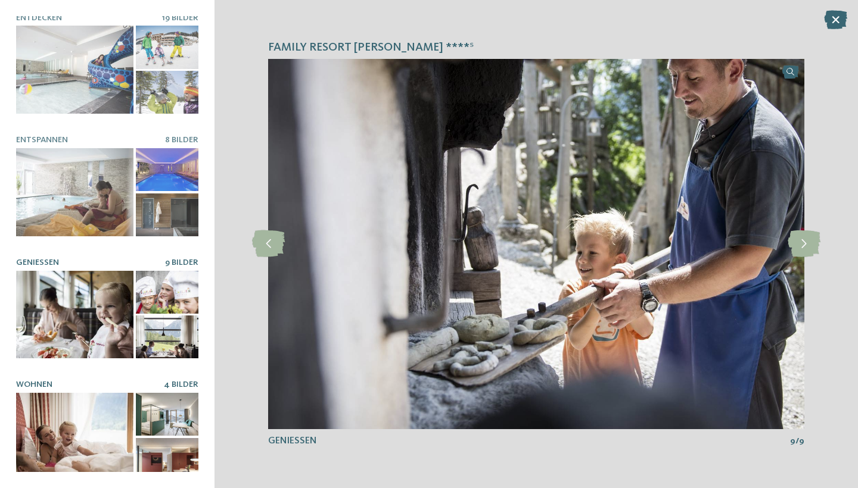
click at [80, 426] on div at bounding box center [74, 437] width 117 height 88
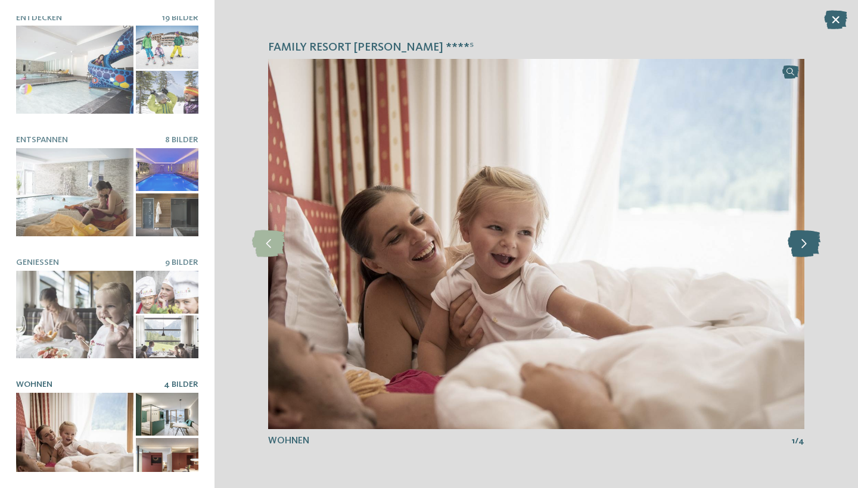
click at [804, 250] on icon at bounding box center [804, 244] width 33 height 27
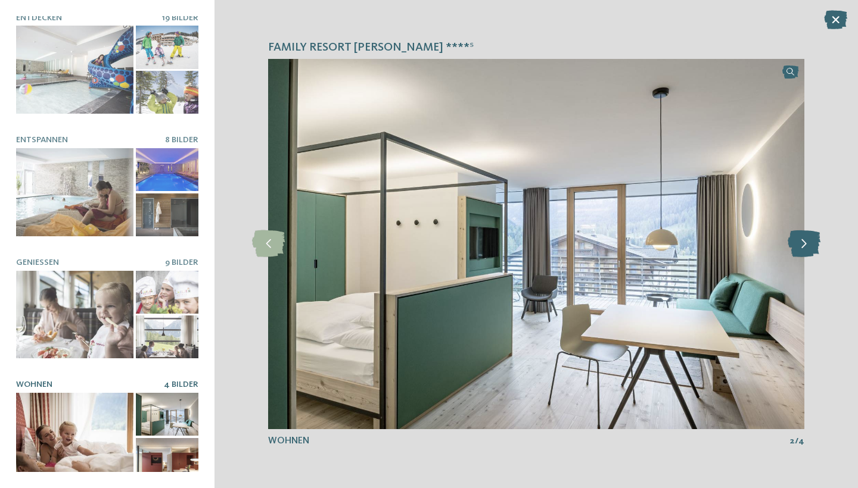
click at [804, 250] on icon at bounding box center [804, 244] width 33 height 27
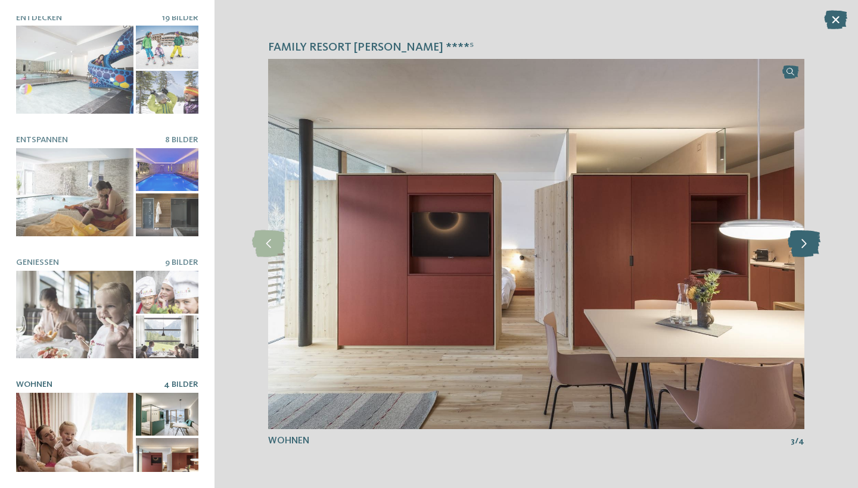
click at [804, 250] on icon at bounding box center [804, 244] width 33 height 27
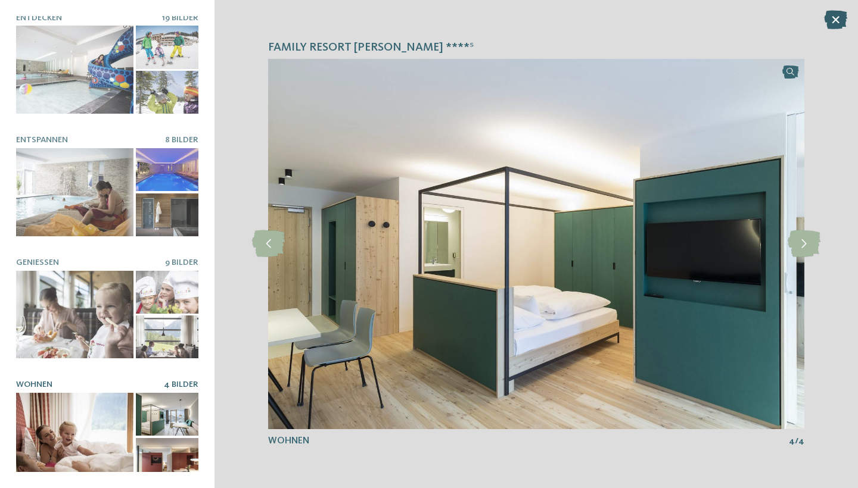
click at [835, 23] on icon at bounding box center [835, 19] width 23 height 19
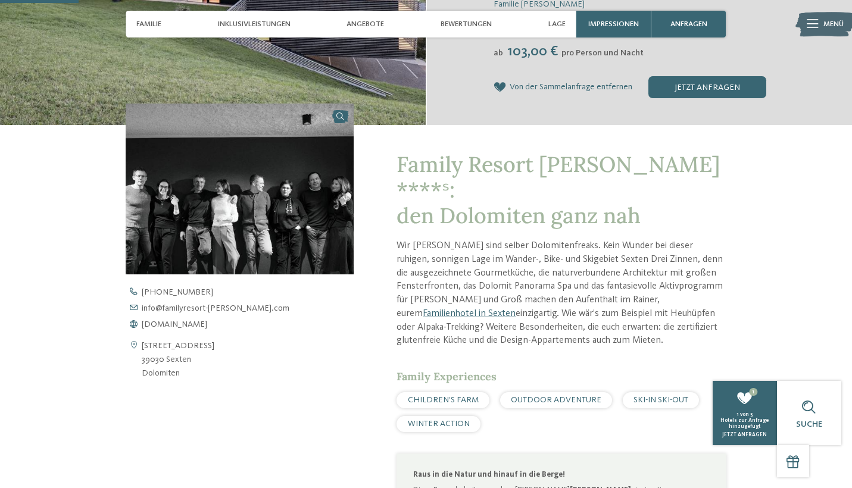
scroll to position [309, 0]
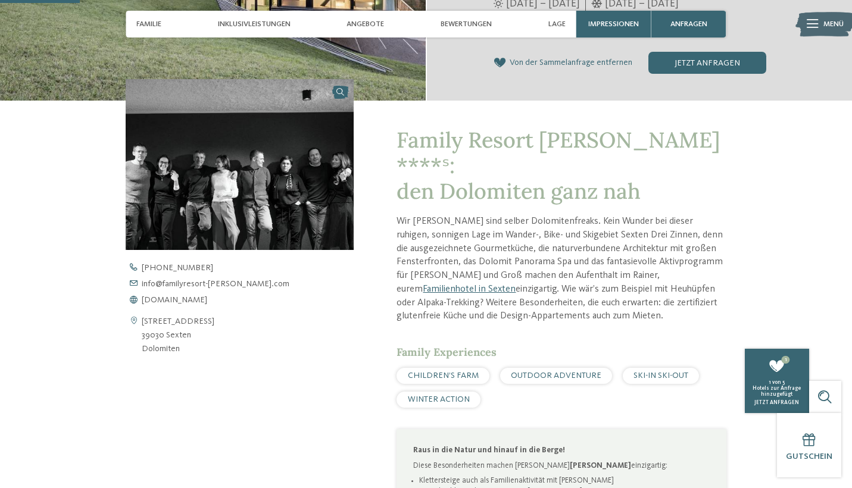
click at [424, 396] on span "WINTER ACTION" at bounding box center [439, 400] width 62 height 8
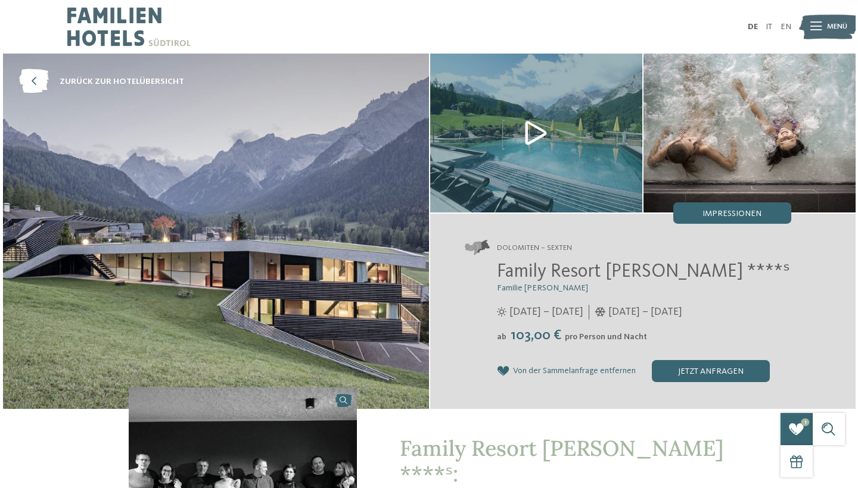
scroll to position [0, 0]
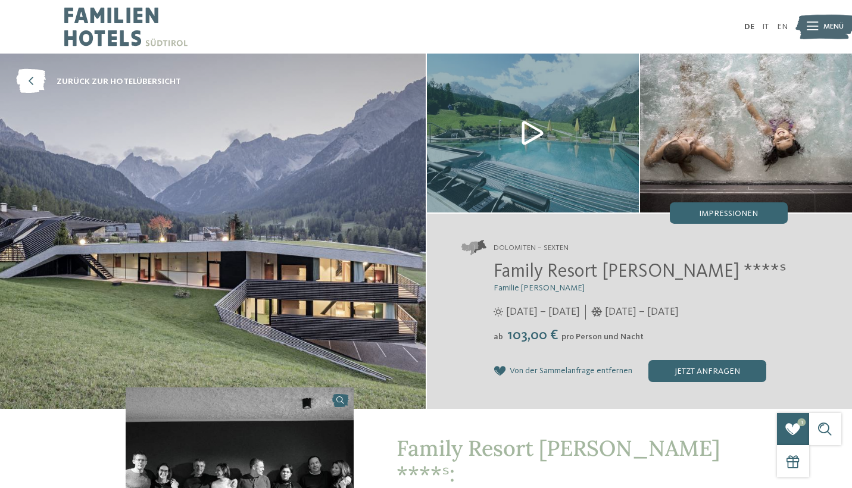
click at [816, 21] on div at bounding box center [812, 27] width 11 height 27
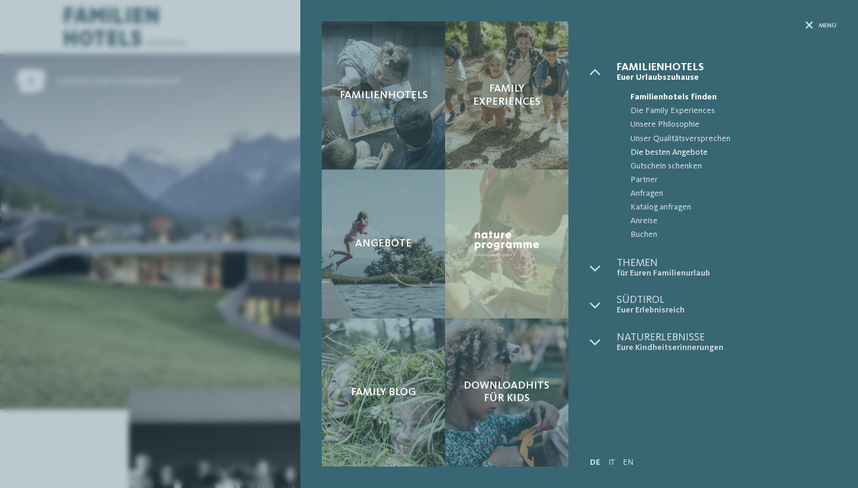
click at [707, 146] on span "Die besten Angebote" at bounding box center [733, 153] width 206 height 14
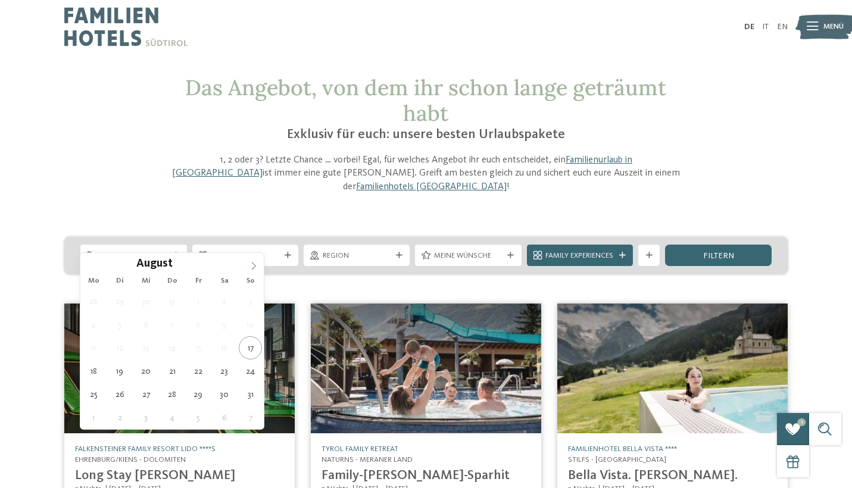
click at [254, 267] on icon at bounding box center [254, 266] width 8 height 8
type input "****"
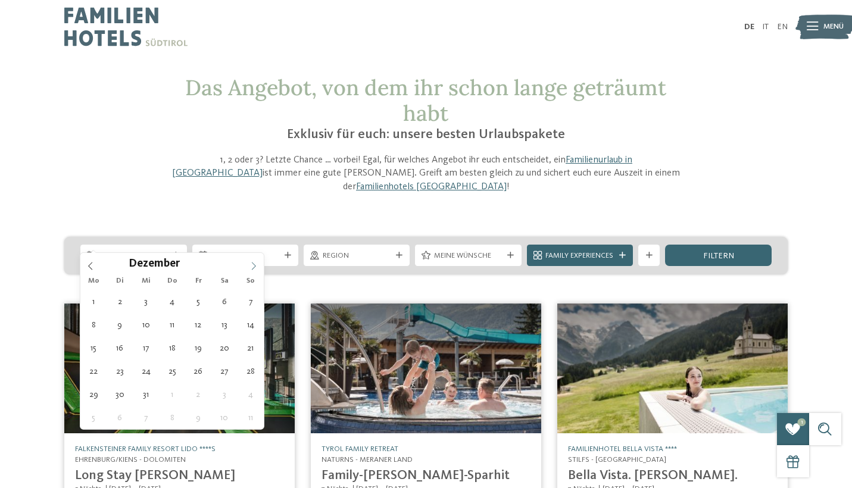
click at [254, 267] on icon at bounding box center [254, 266] width 8 height 8
type div "31.01.2026"
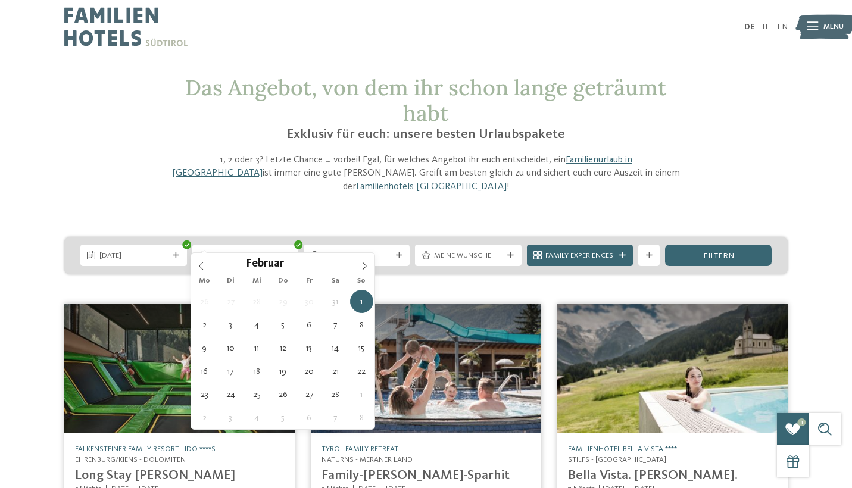
type input "****"
type div "07.02.2026"
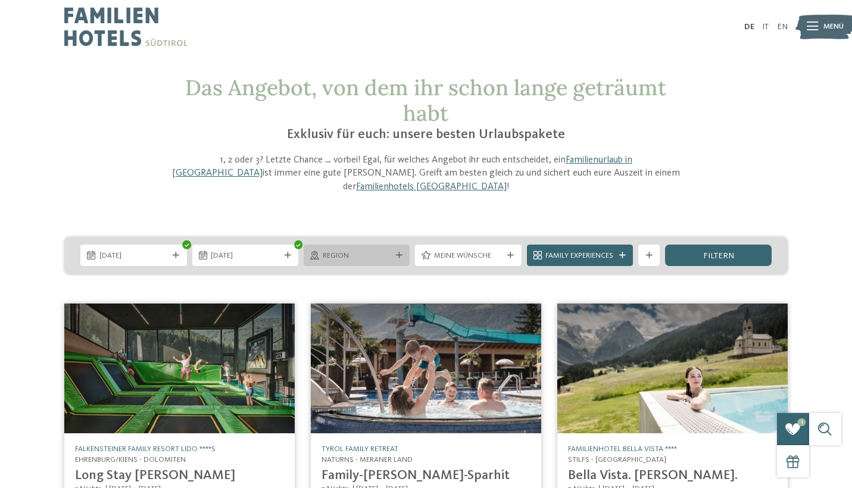
click at [402, 253] on div at bounding box center [399, 256] width 11 height 7
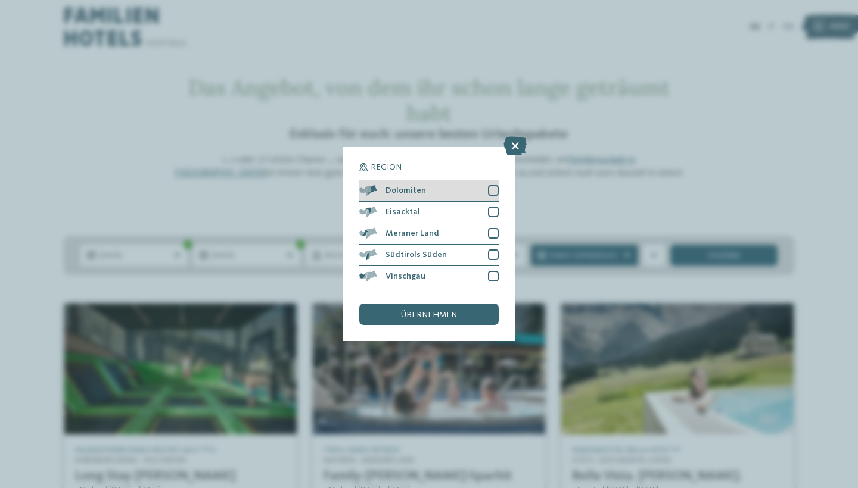
click at [493, 185] on div at bounding box center [493, 190] width 11 height 11
click at [439, 311] on span "übernehmen" at bounding box center [429, 315] width 56 height 8
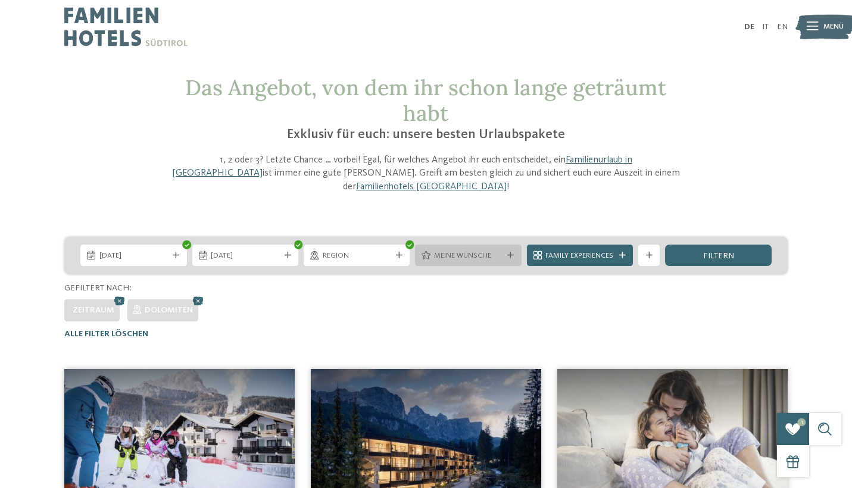
click at [507, 245] on div "Meine Wünsche" at bounding box center [468, 255] width 106 height 21
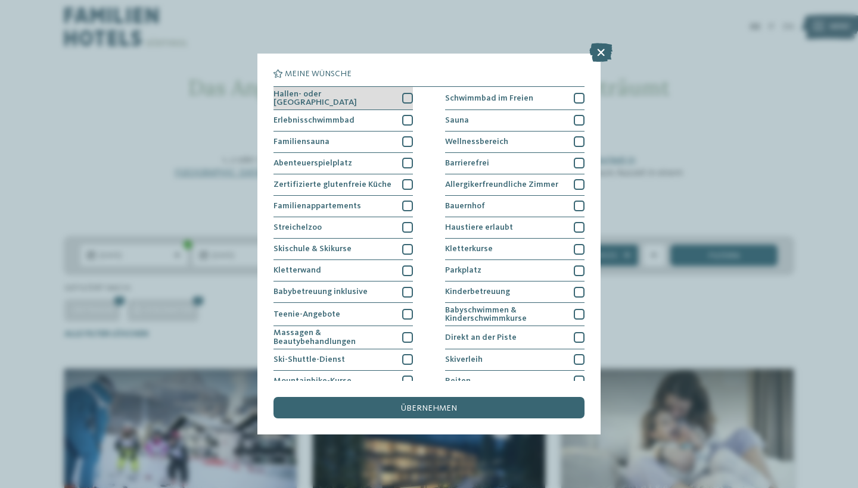
click at [406, 93] on div at bounding box center [407, 98] width 11 height 11
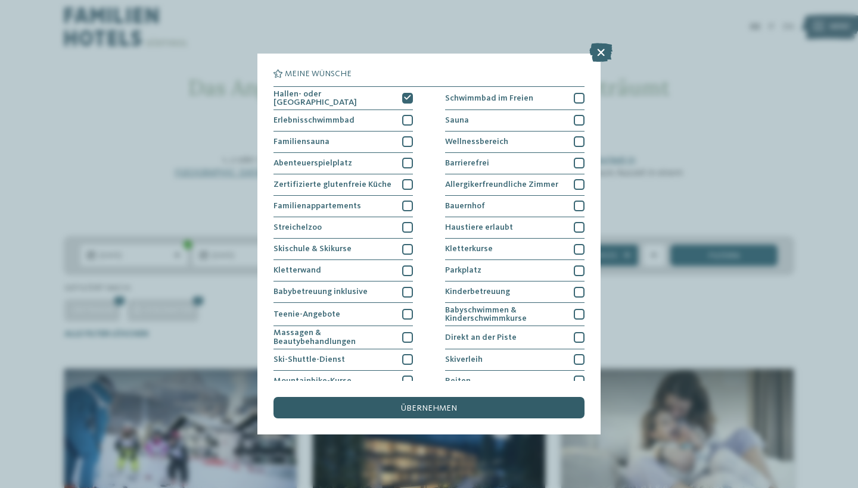
click at [406, 404] on span "übernehmen" at bounding box center [429, 408] width 56 height 8
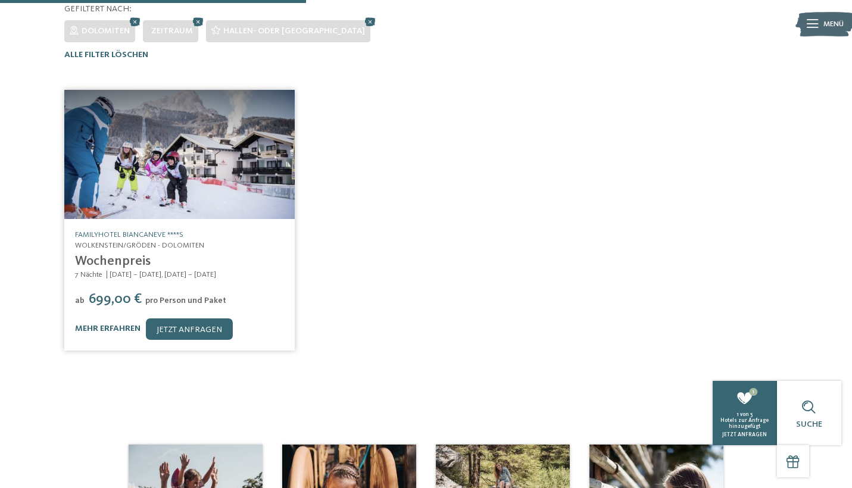
scroll to position [259, 0]
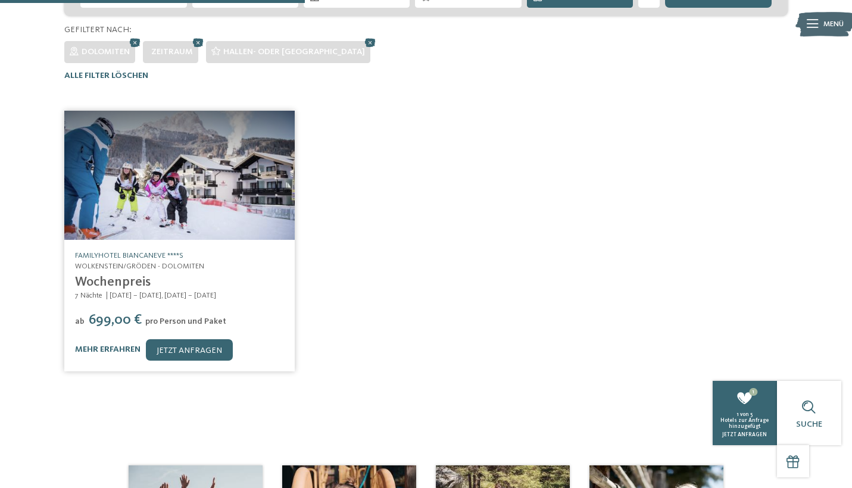
click at [137, 252] on link "Familyhotel Biancaneve ****S" at bounding box center [129, 256] width 108 height 8
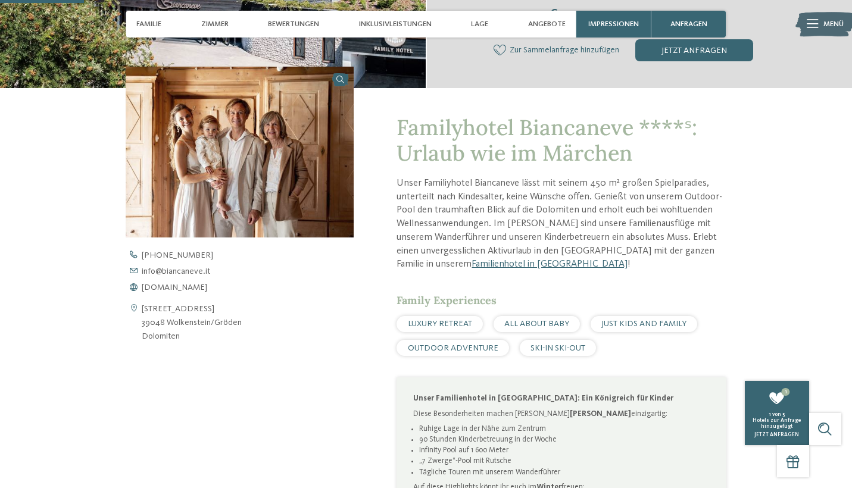
scroll to position [323, 0]
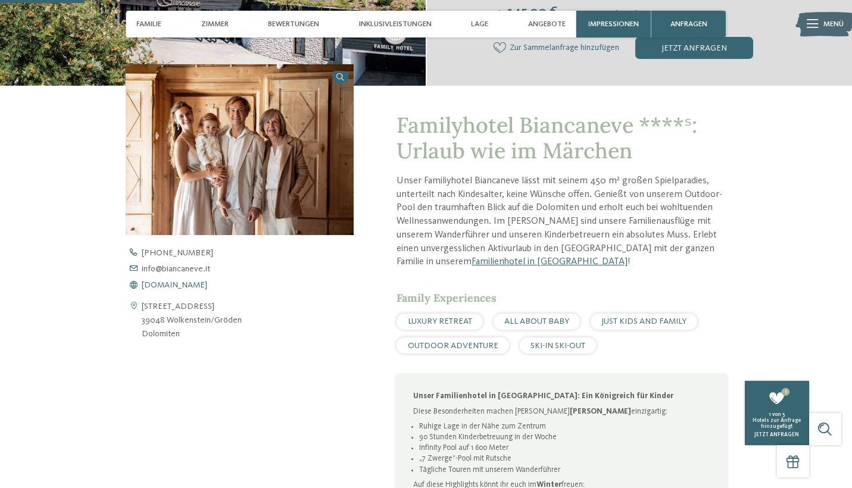
click at [181, 281] on span "[DOMAIN_NAME]" at bounding box center [175, 285] width 66 height 8
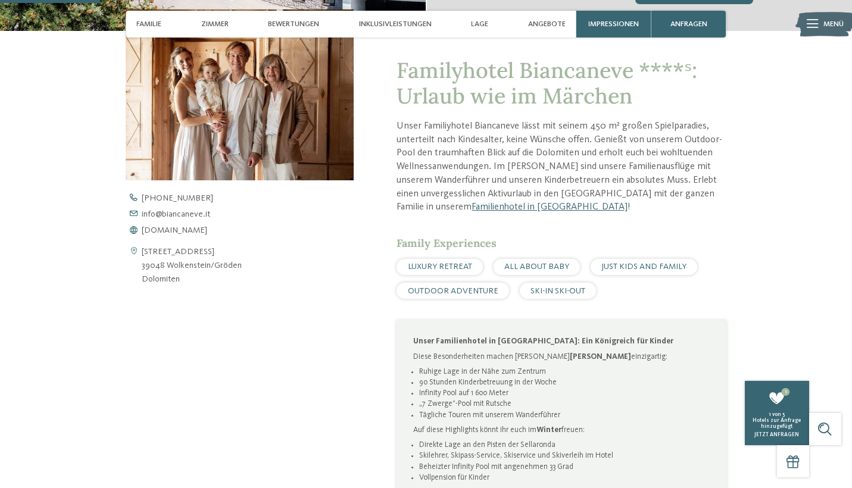
scroll to position [391, 0]
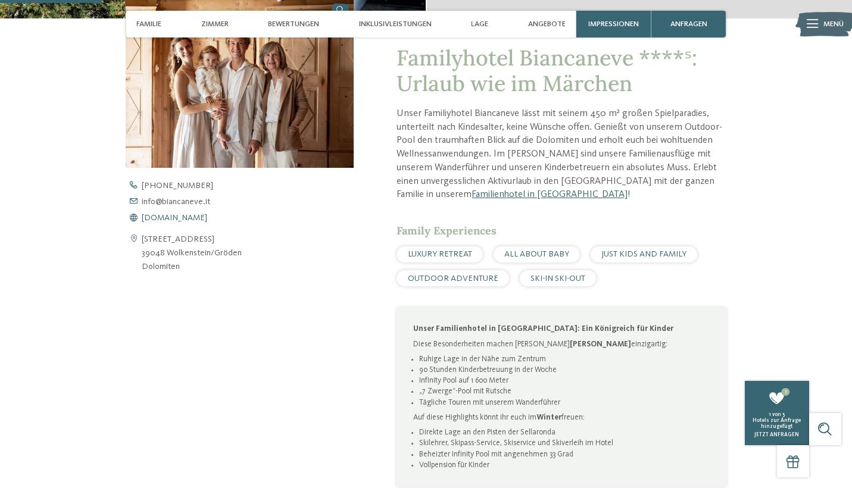
click at [195, 216] on span "[DOMAIN_NAME]" at bounding box center [175, 218] width 66 height 8
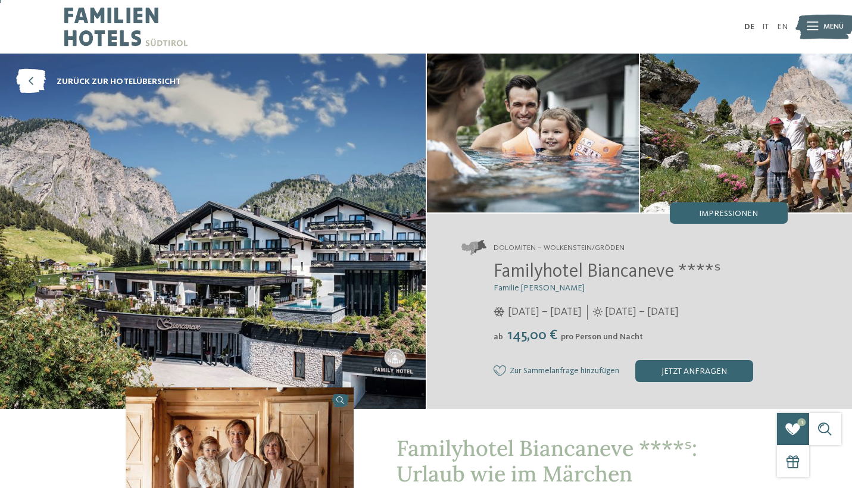
scroll to position [0, 0]
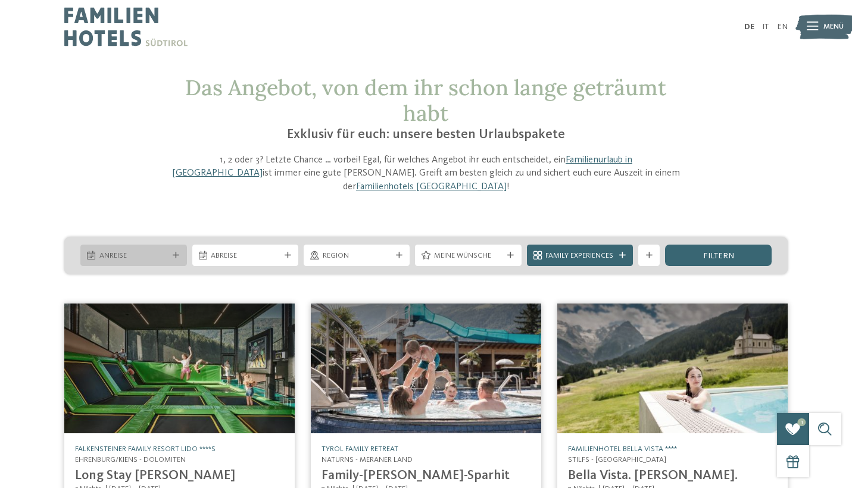
click at [176, 245] on div "Anreise" at bounding box center [133, 255] width 106 height 21
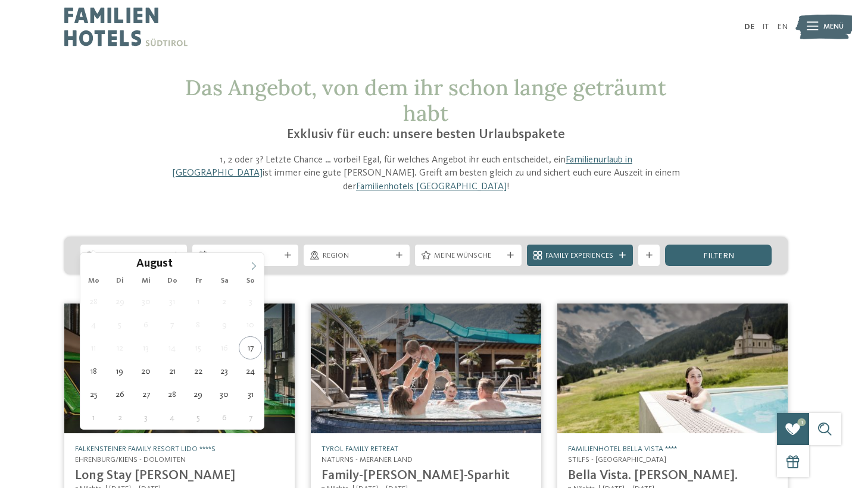
click at [254, 265] on icon at bounding box center [254, 266] width 8 height 8
type input "****"
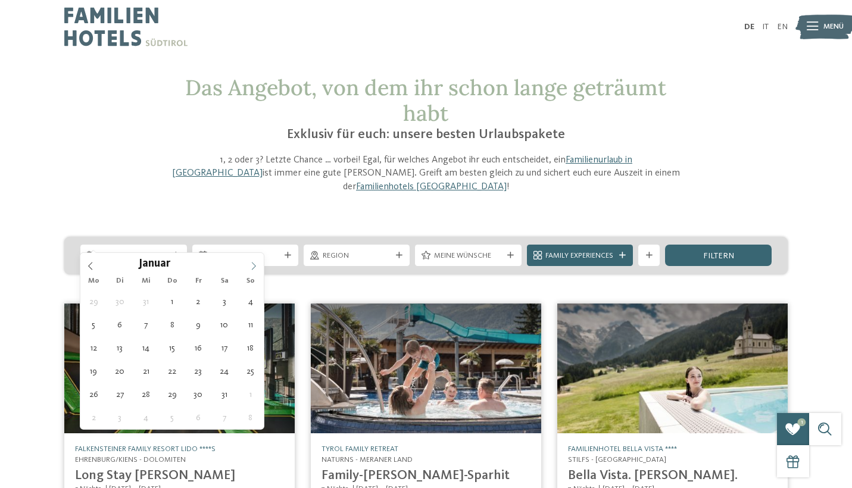
click at [254, 265] on icon at bounding box center [254, 266] width 8 height 8
type div "24.01.2026"
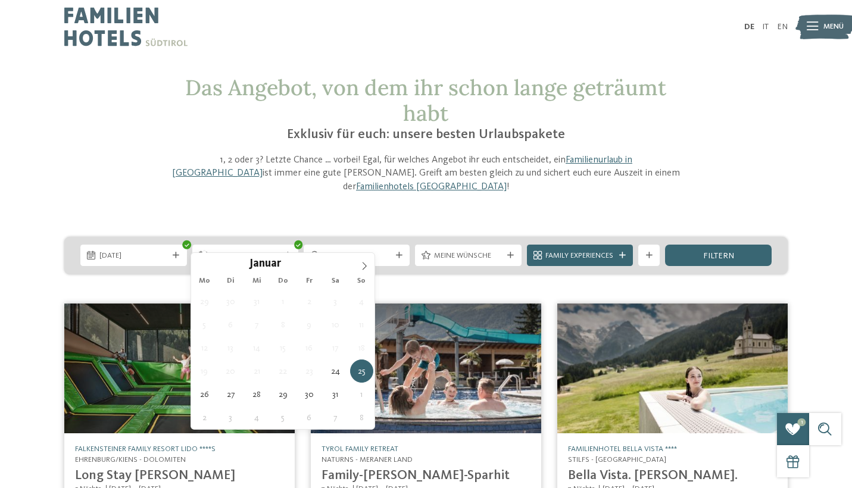
type input "****"
type div "31.01.2026"
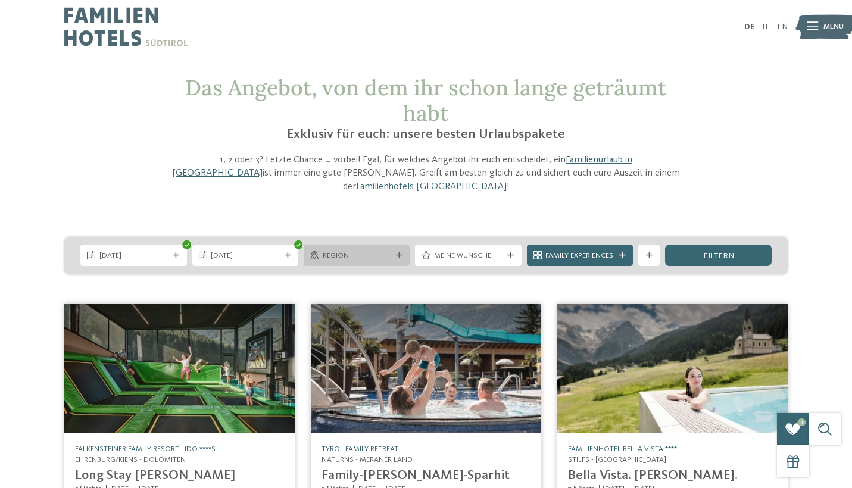
click at [396, 253] on icon at bounding box center [399, 256] width 7 height 7
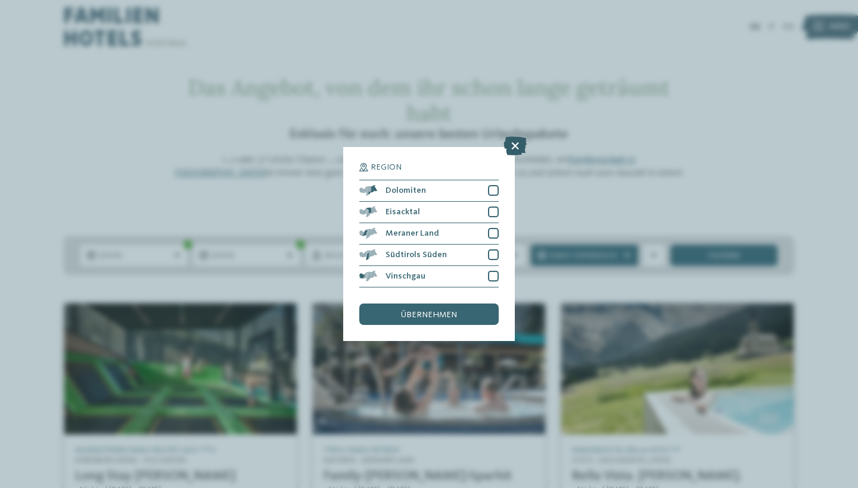
click at [516, 136] on icon at bounding box center [514, 145] width 23 height 19
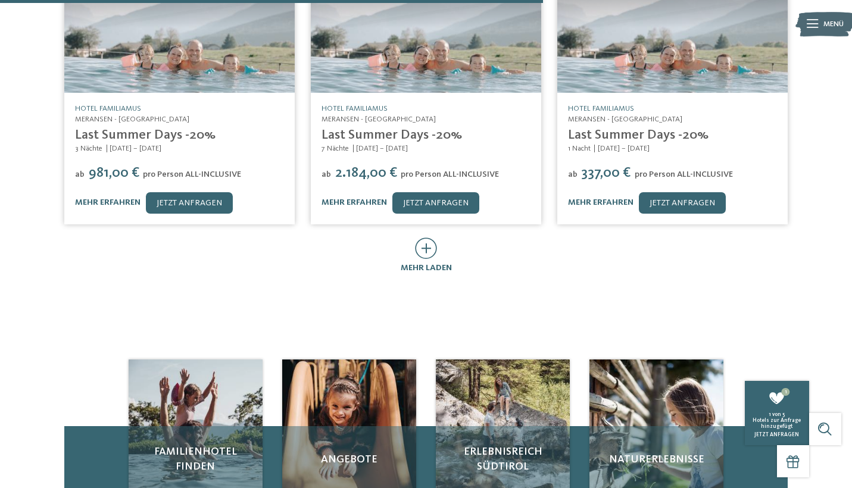
scroll to position [623, 0]
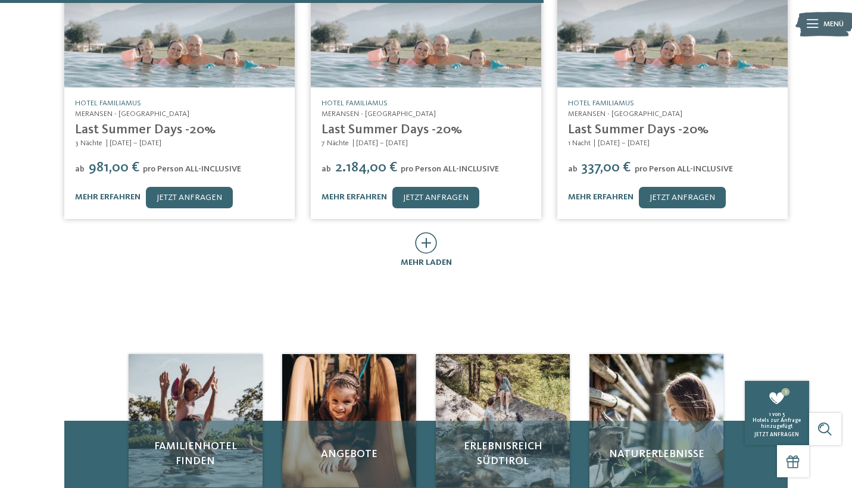
click at [425, 232] on icon at bounding box center [426, 242] width 22 height 21
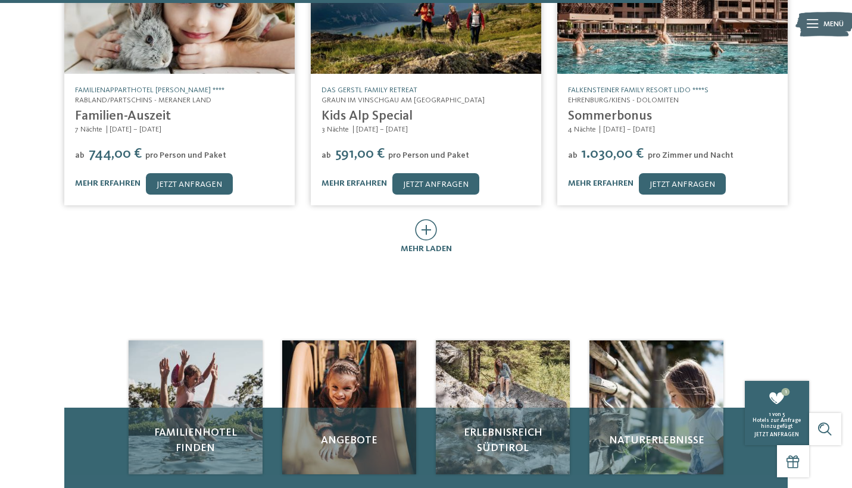
scroll to position [1193, 0]
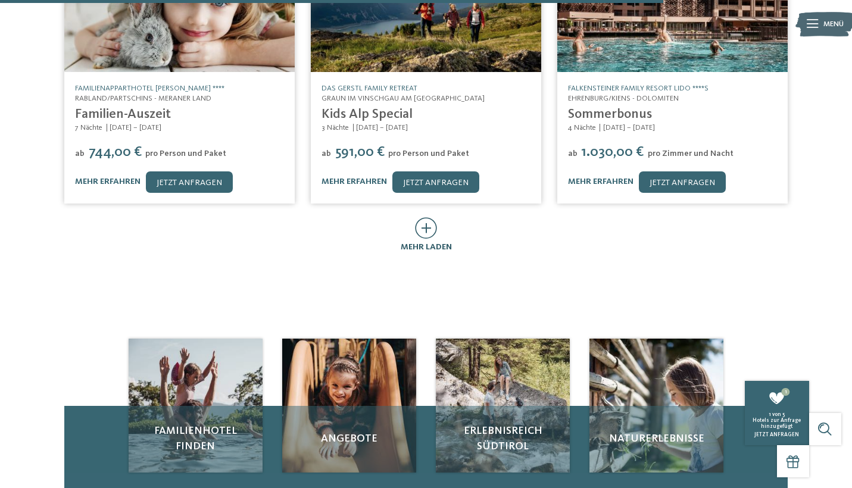
click at [428, 217] on icon at bounding box center [426, 227] width 22 height 21
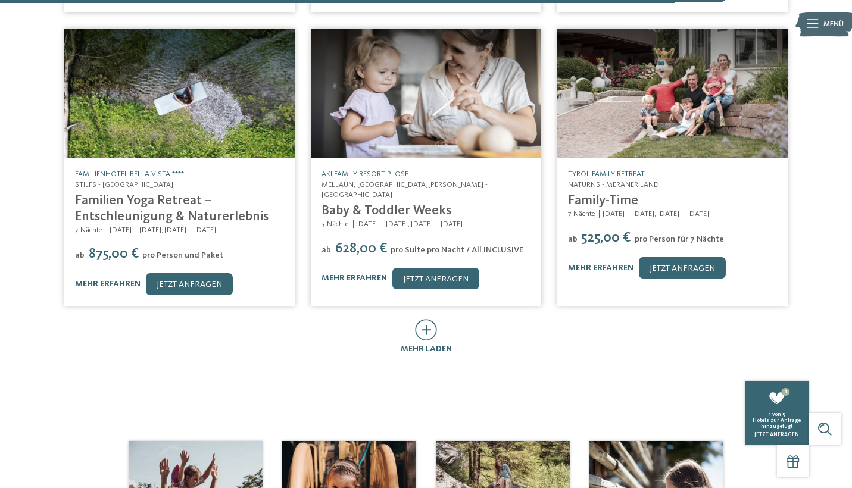
scroll to position [1678, 0]
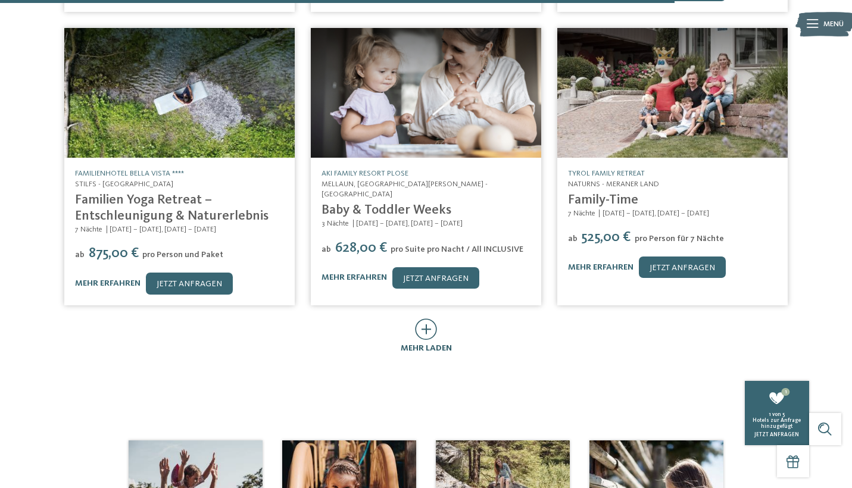
click at [425, 319] on icon at bounding box center [426, 329] width 22 height 21
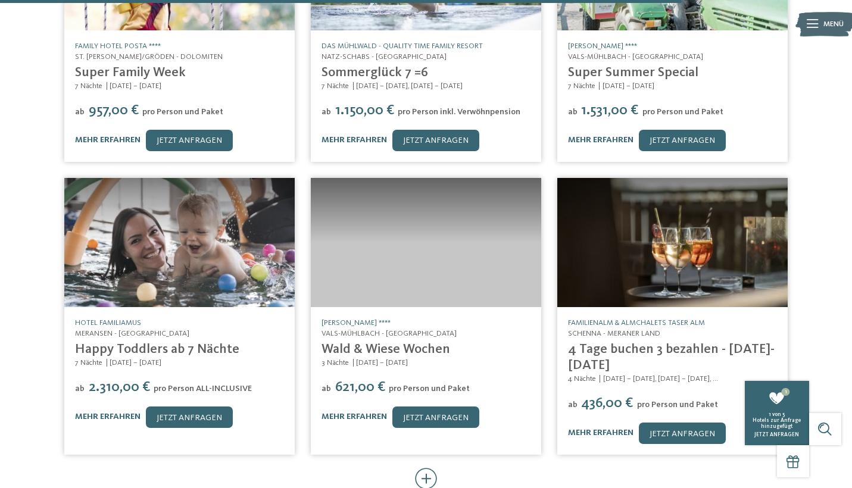
scroll to position [2160, 0]
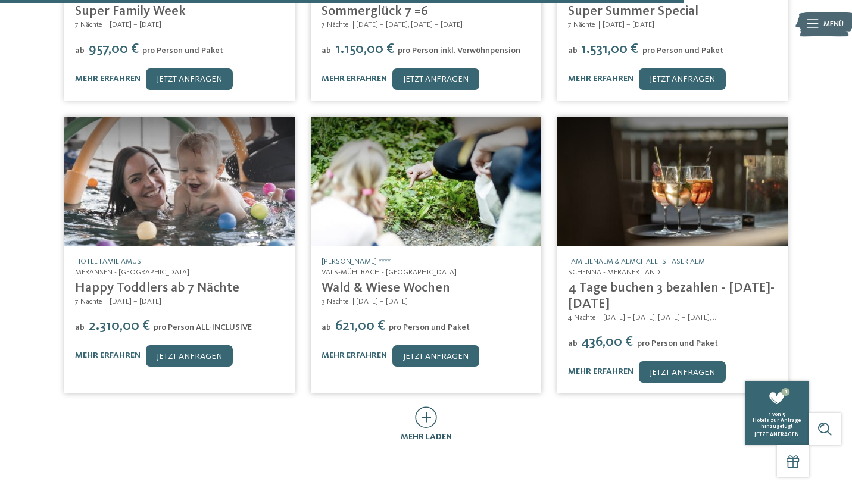
click at [428, 407] on icon at bounding box center [426, 417] width 22 height 21
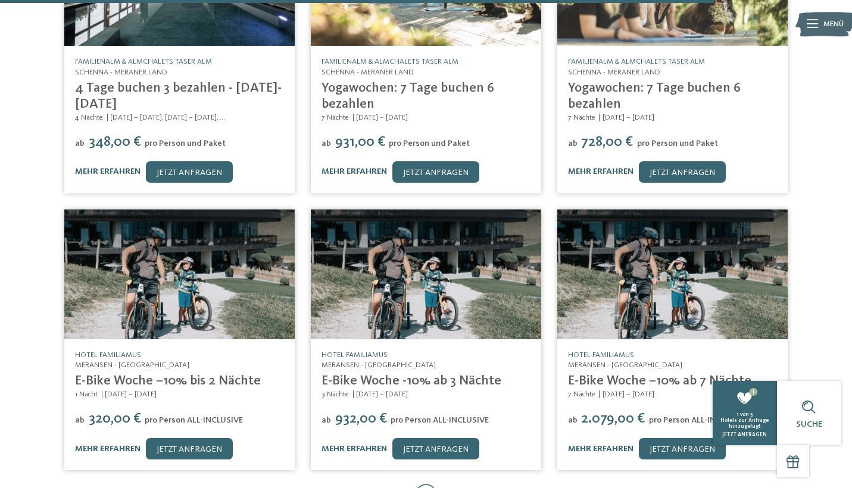
scroll to position [2733, 0]
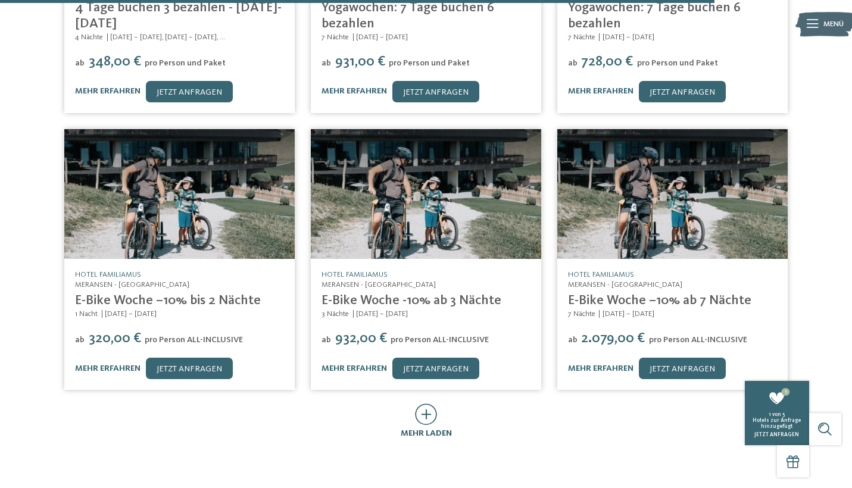
click at [428, 406] on icon at bounding box center [426, 414] width 22 height 21
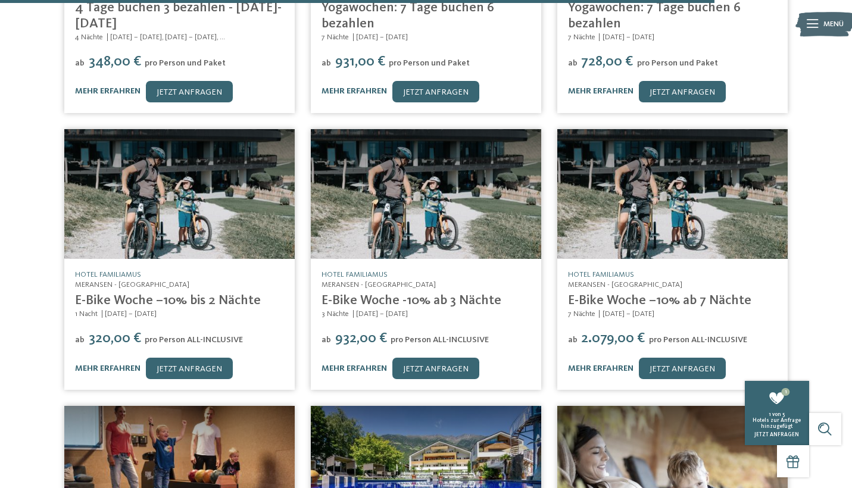
click at [428, 406] on img at bounding box center [426, 471] width 231 height 130
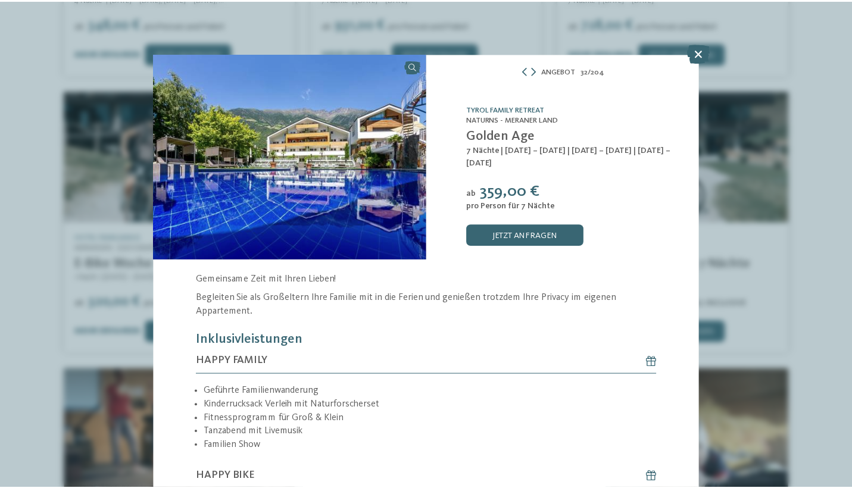
scroll to position [80, 0]
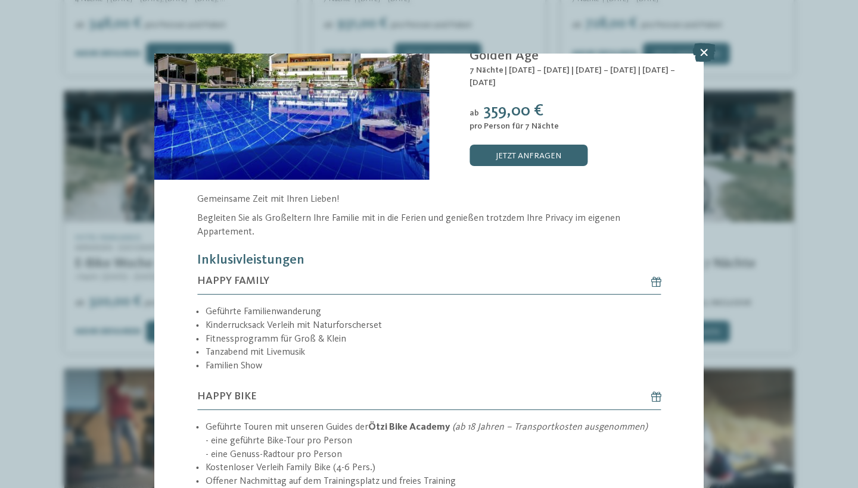
click at [704, 50] on icon at bounding box center [703, 52] width 23 height 19
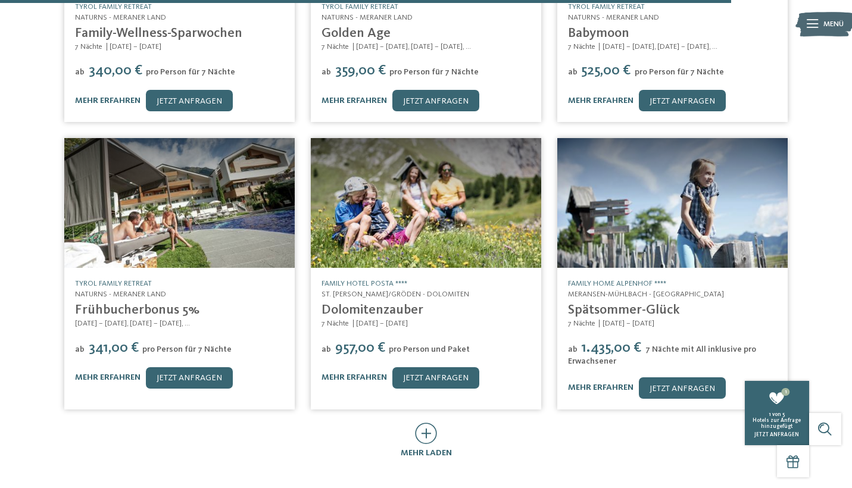
scroll to position [3287, 0]
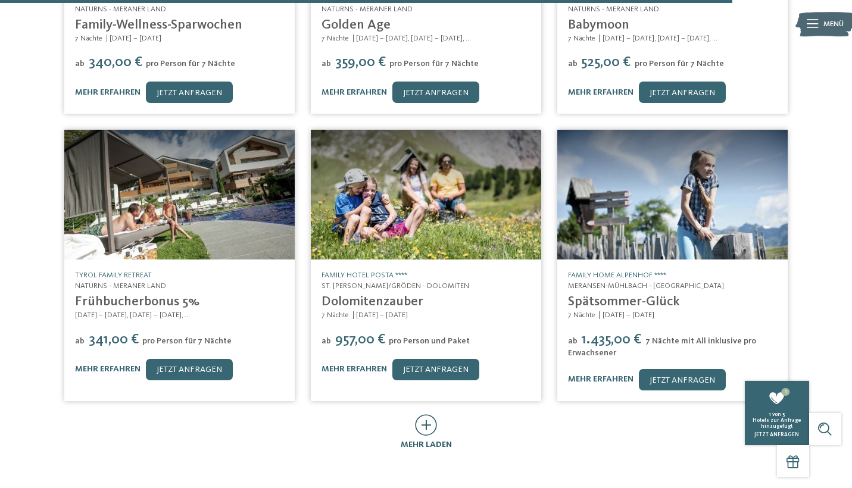
click at [424, 415] on icon at bounding box center [426, 425] width 22 height 21
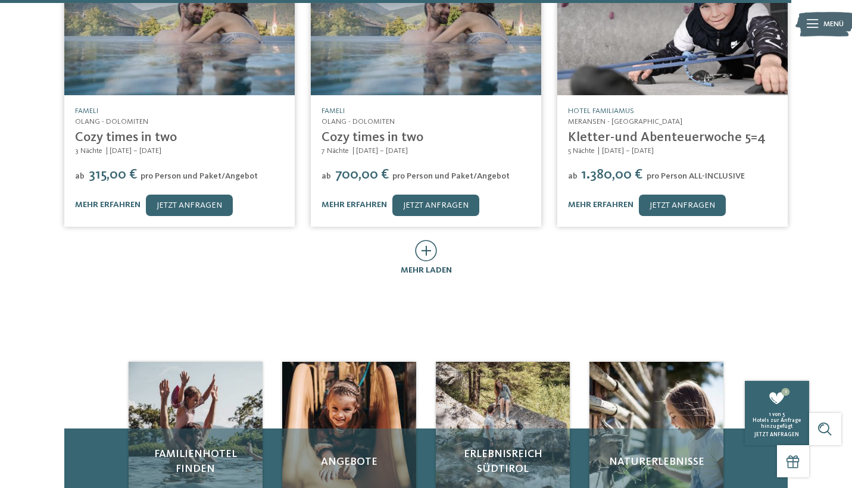
scroll to position [4090, 0]
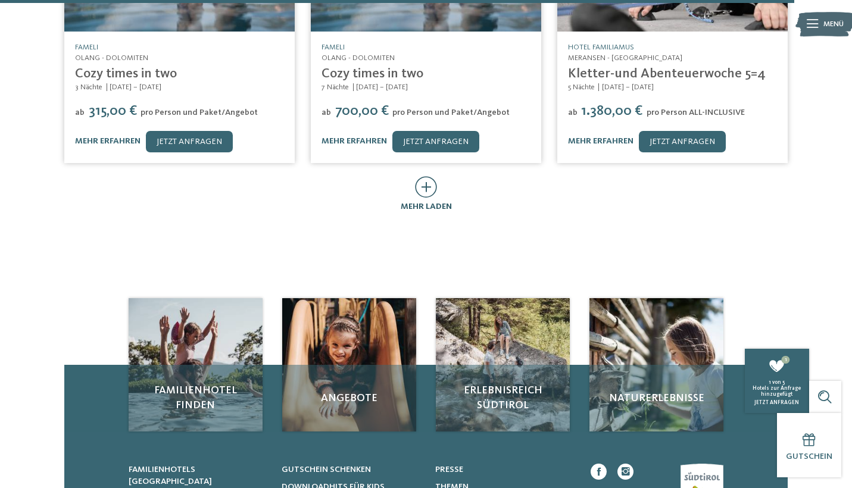
click at [426, 176] on icon at bounding box center [426, 186] width 22 height 21
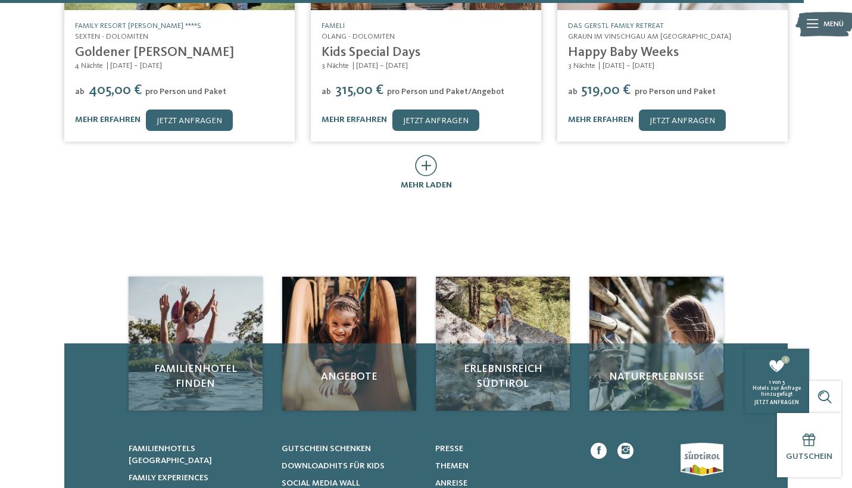
scroll to position [4669, 0]
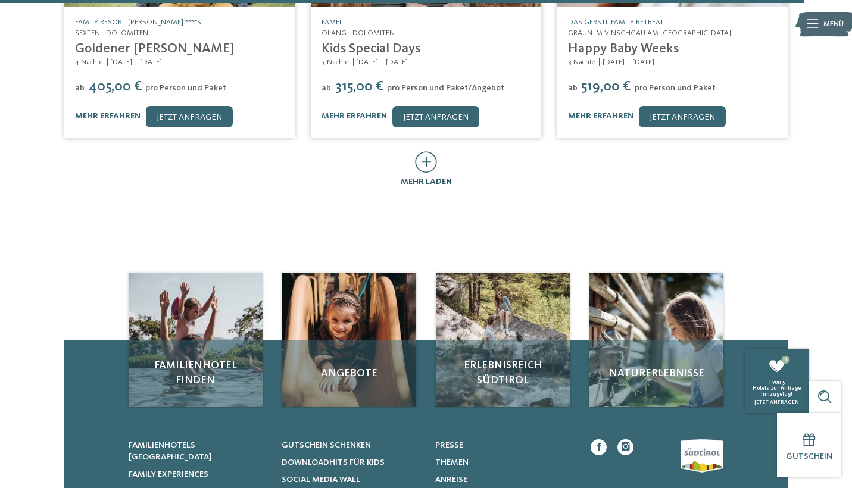
click at [430, 153] on icon at bounding box center [426, 161] width 22 height 21
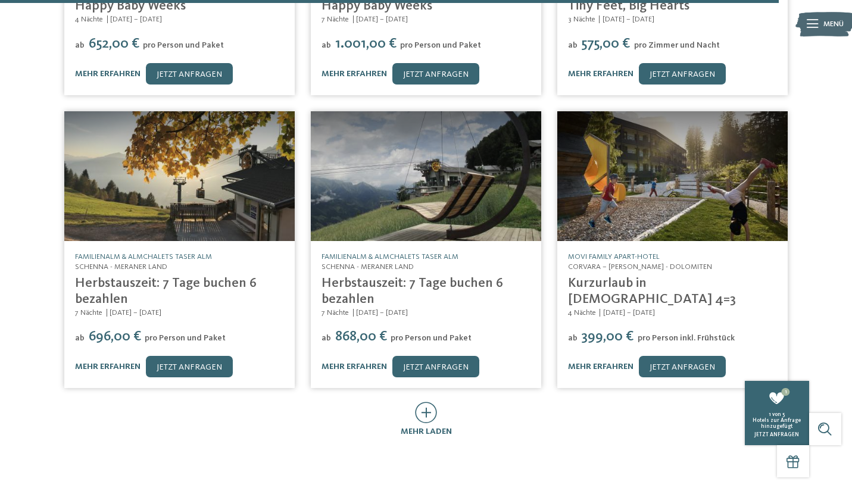
scroll to position [5054, 0]
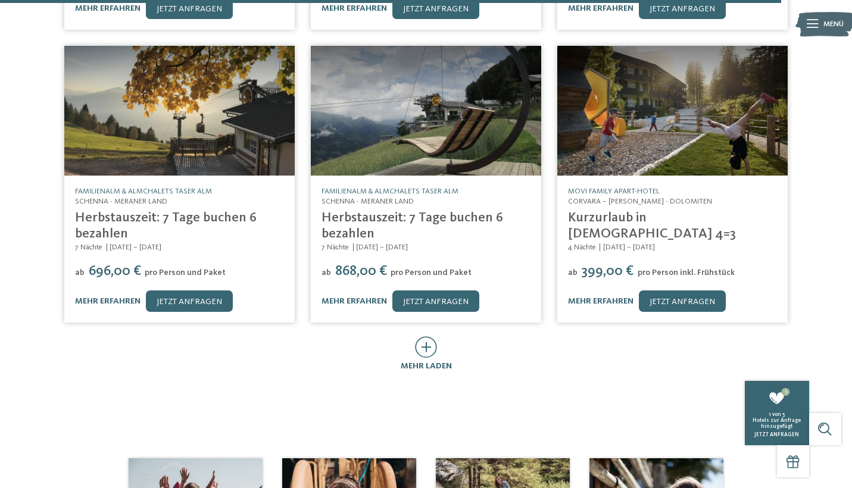
click at [404, 217] on h4 "Herbstauszeit: 7 Tage buchen 6 bezahlen" at bounding box center [426, 226] width 209 height 32
click at [424, 337] on icon at bounding box center [426, 347] width 22 height 21
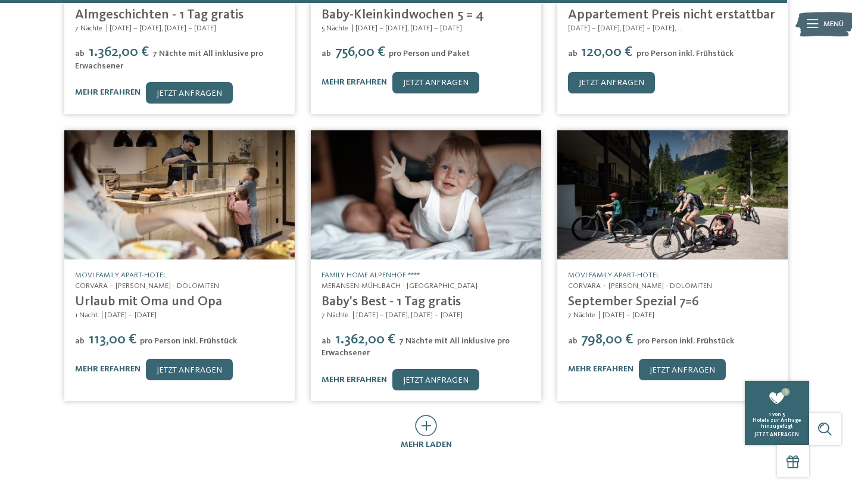
scroll to position [5636, 0]
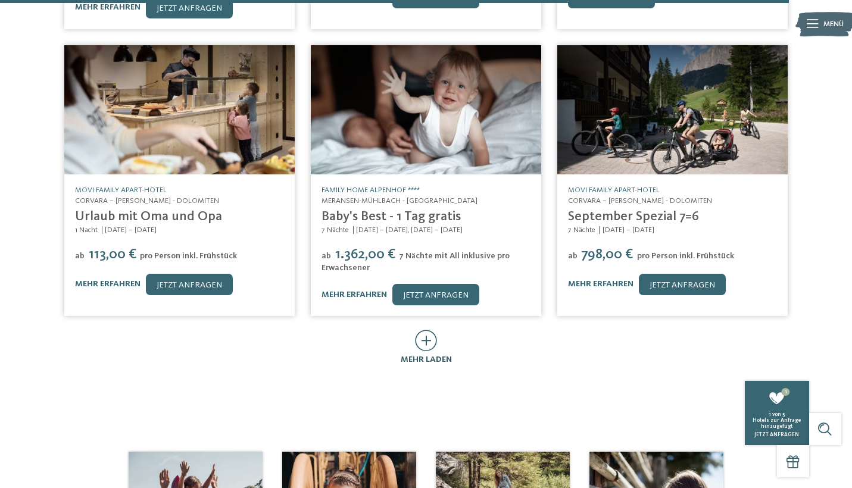
click at [425, 330] on icon at bounding box center [426, 340] width 22 height 21
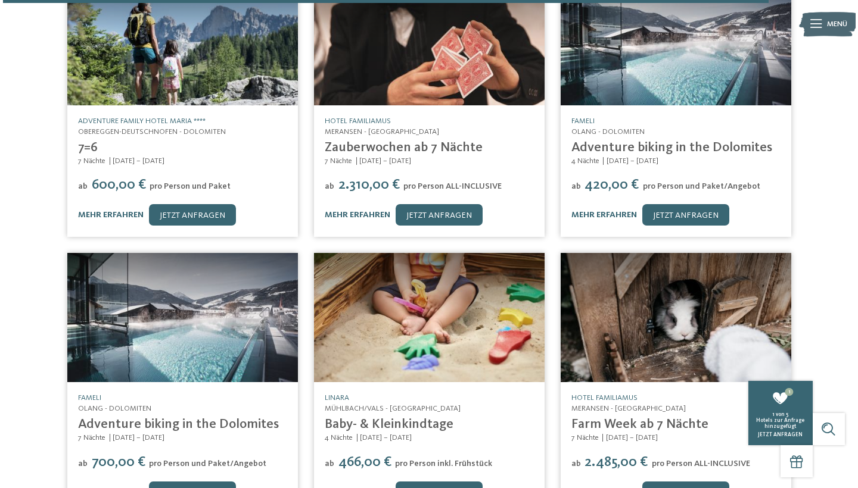
scroll to position [5908, 0]
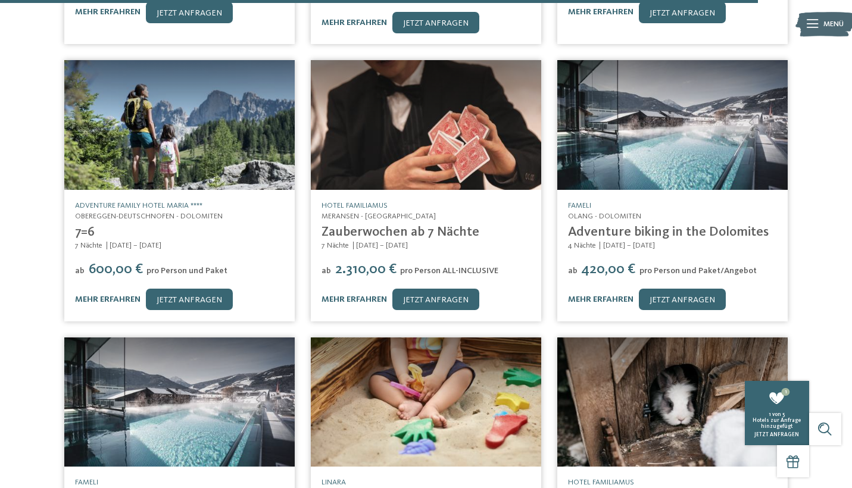
click at [164, 213] on span "Obereggen-Deutschnofen - Dolomiten" at bounding box center [149, 217] width 148 height 8
click at [147, 158] on img at bounding box center [179, 125] width 231 height 130
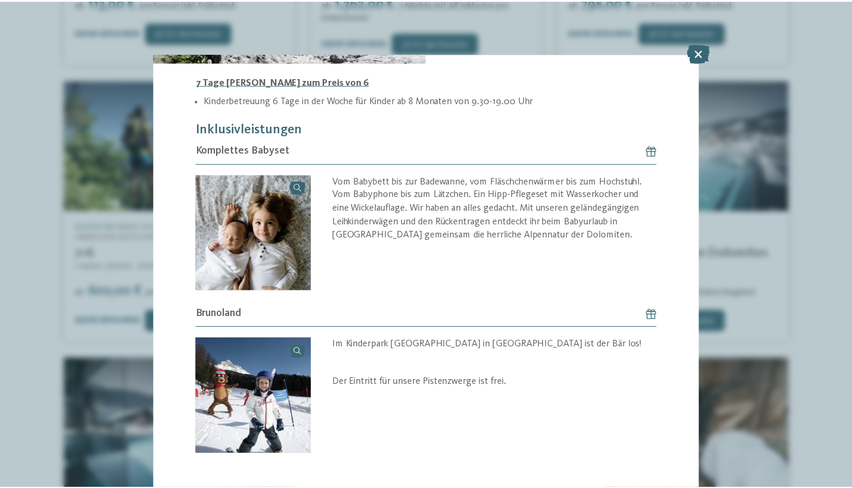
scroll to position [251, 0]
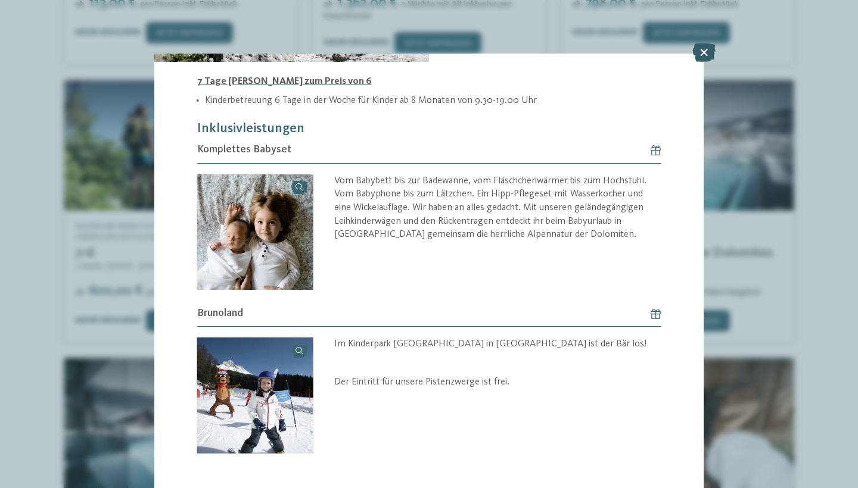
click at [704, 54] on icon at bounding box center [703, 52] width 23 height 19
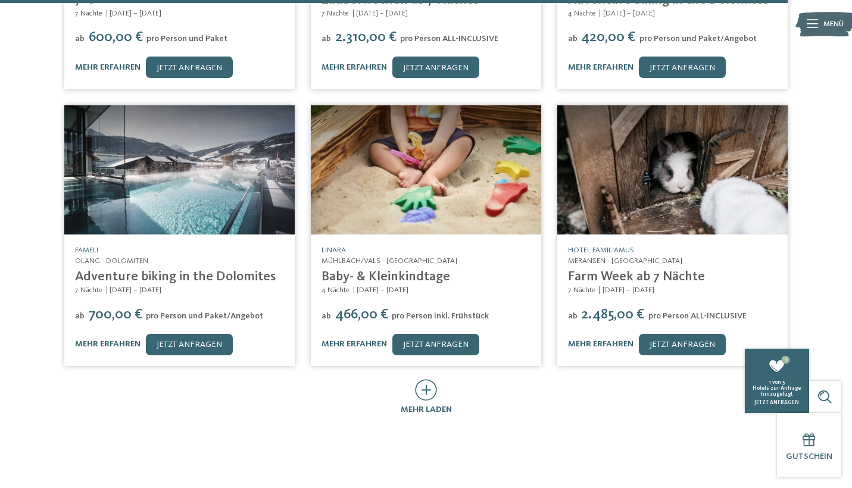
scroll to position [6143, 0]
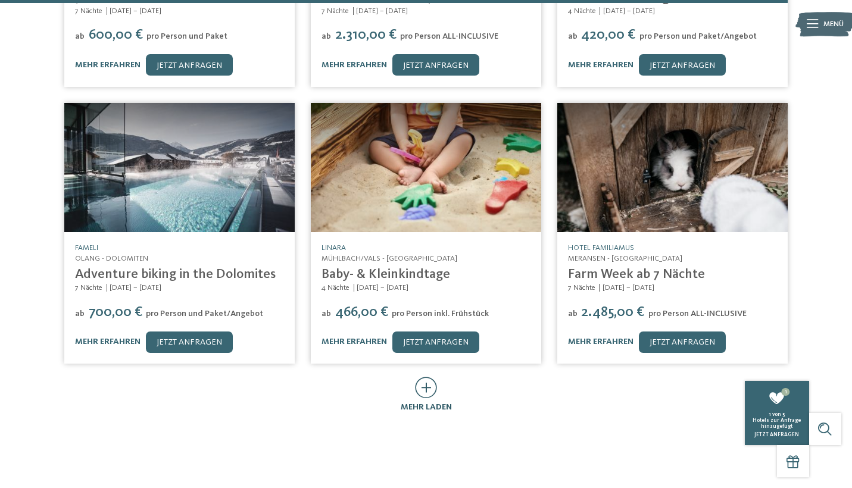
click at [427, 377] on icon at bounding box center [426, 387] width 22 height 21
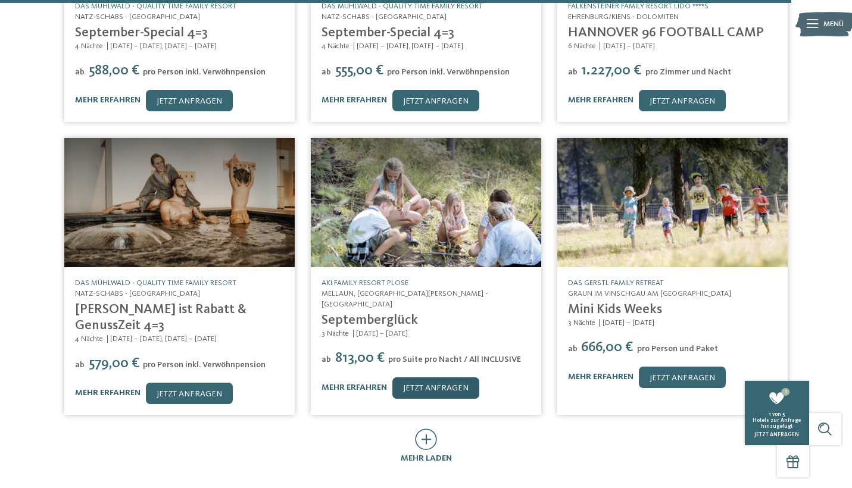
scroll to position [6691, 0]
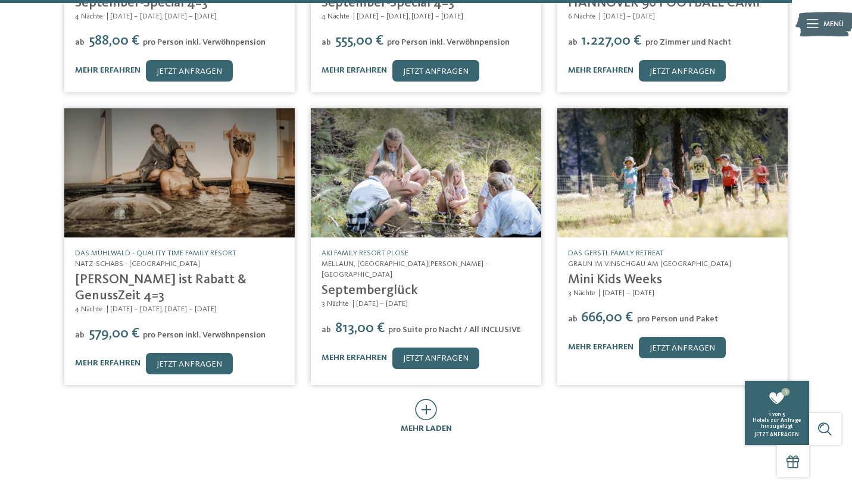
click at [427, 399] on icon at bounding box center [426, 409] width 22 height 21
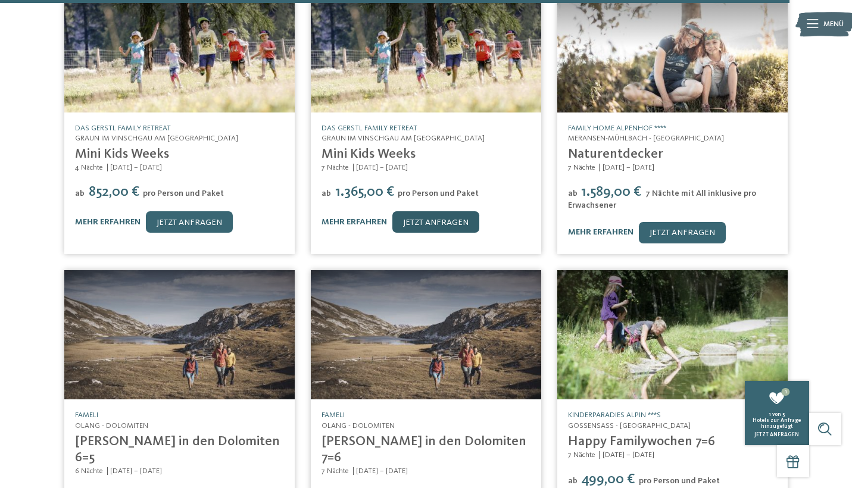
scroll to position [7199, 0]
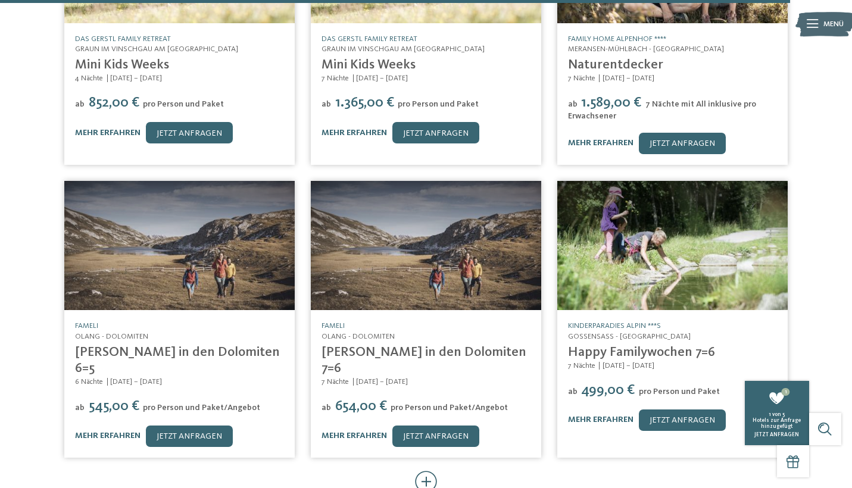
click at [426, 471] on icon at bounding box center [426, 481] width 22 height 21
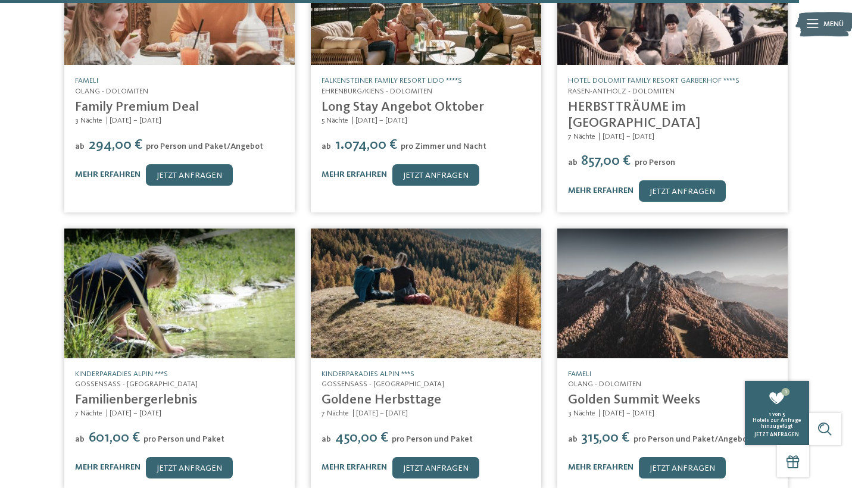
scroll to position [7828, 0]
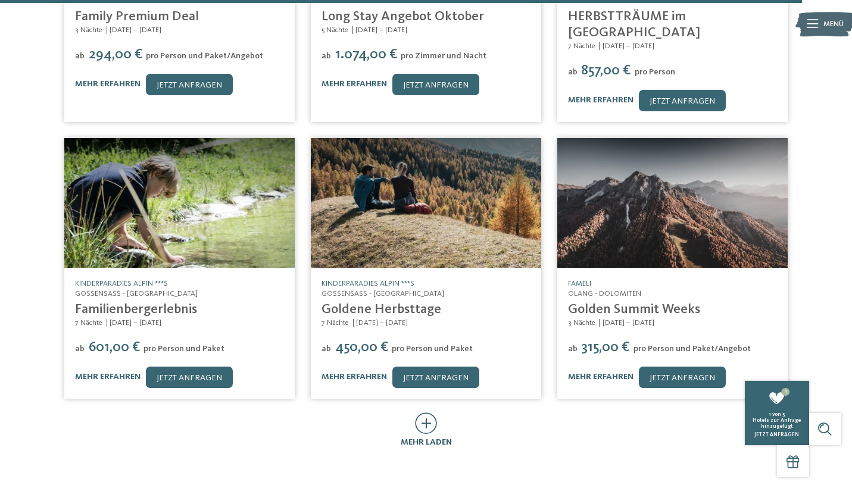
click at [425, 413] on icon at bounding box center [426, 423] width 22 height 21
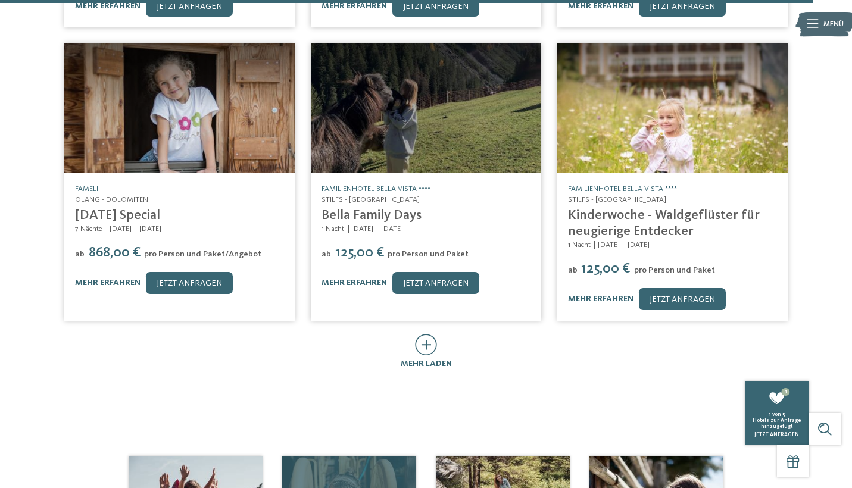
scroll to position [8487, 0]
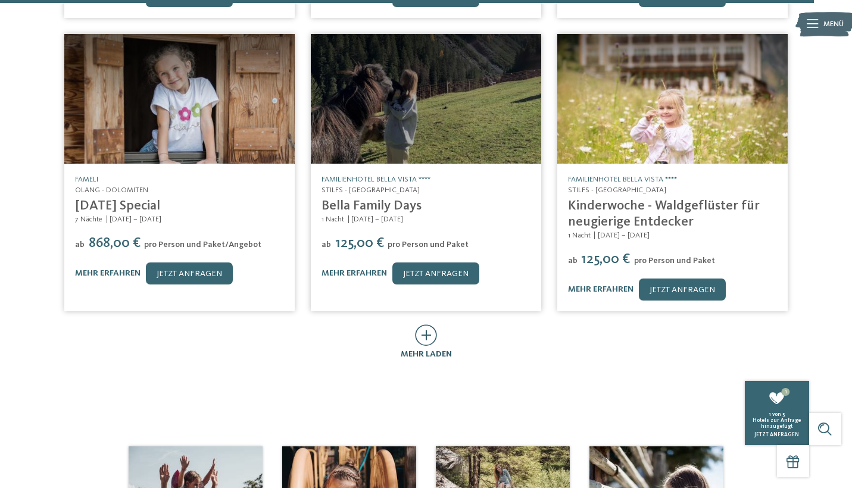
click at [427, 325] on icon at bounding box center [426, 335] width 22 height 21
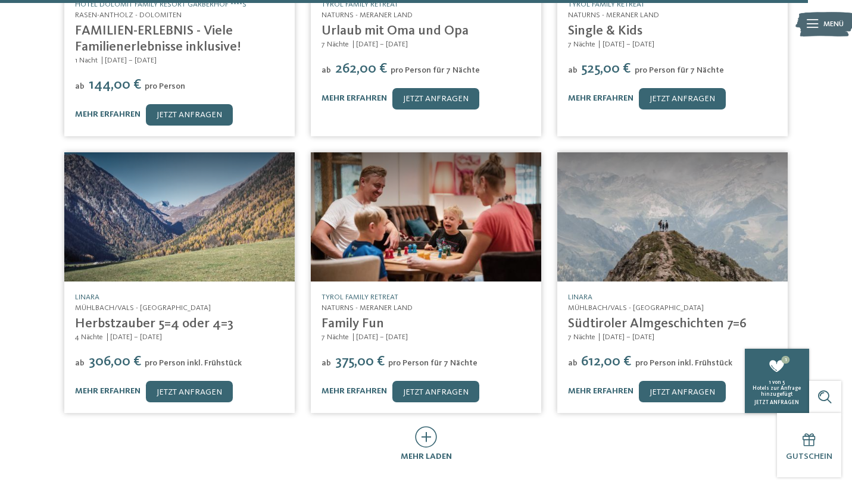
scroll to position [8972, 0]
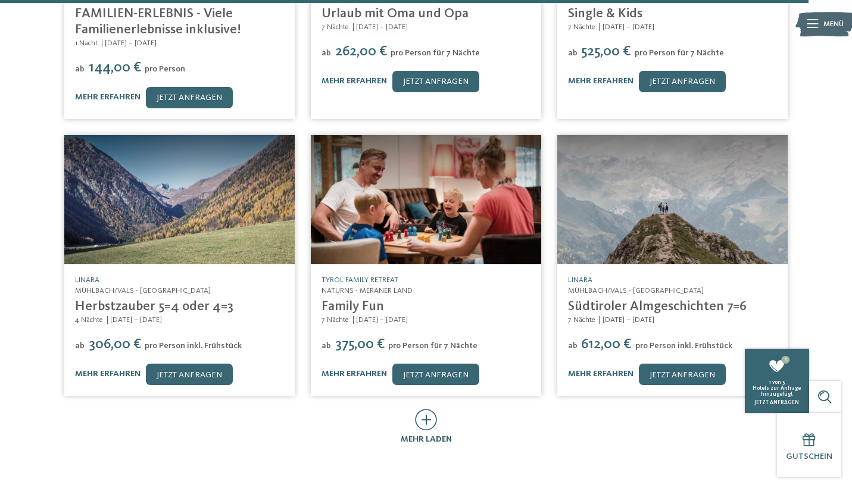
click at [432, 409] on icon at bounding box center [426, 419] width 22 height 21
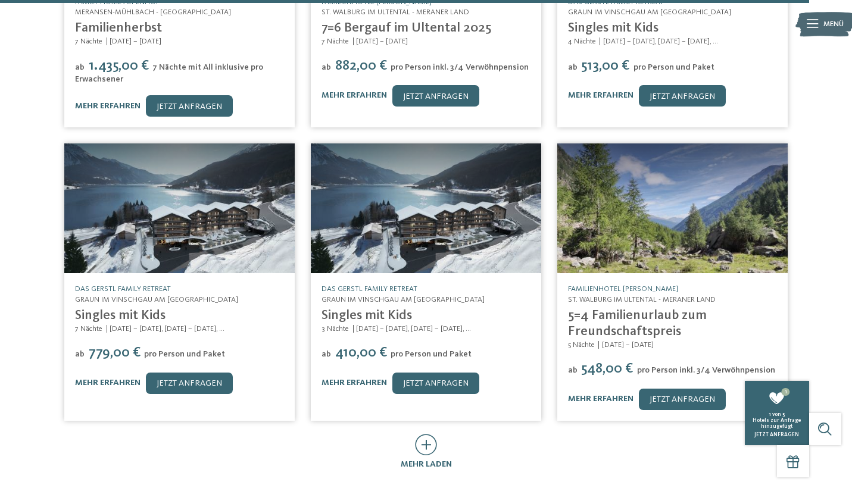
scroll to position [9536, 0]
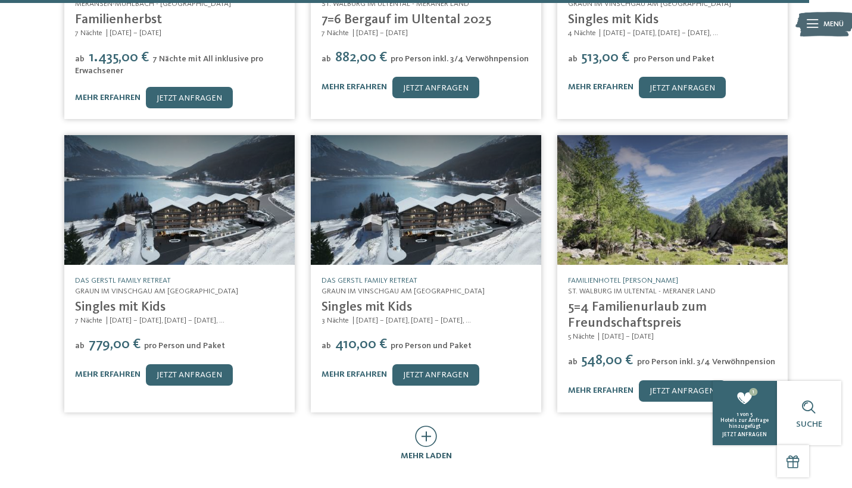
click at [425, 426] on icon at bounding box center [426, 436] width 22 height 21
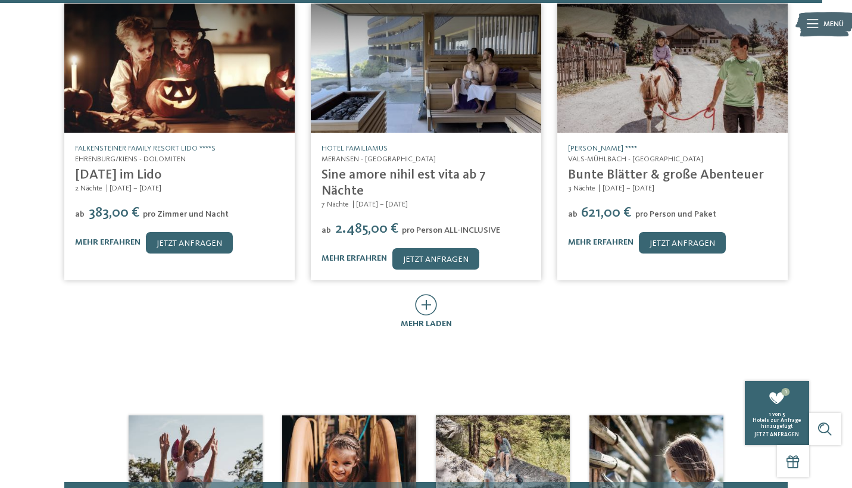
scroll to position [10258, 0]
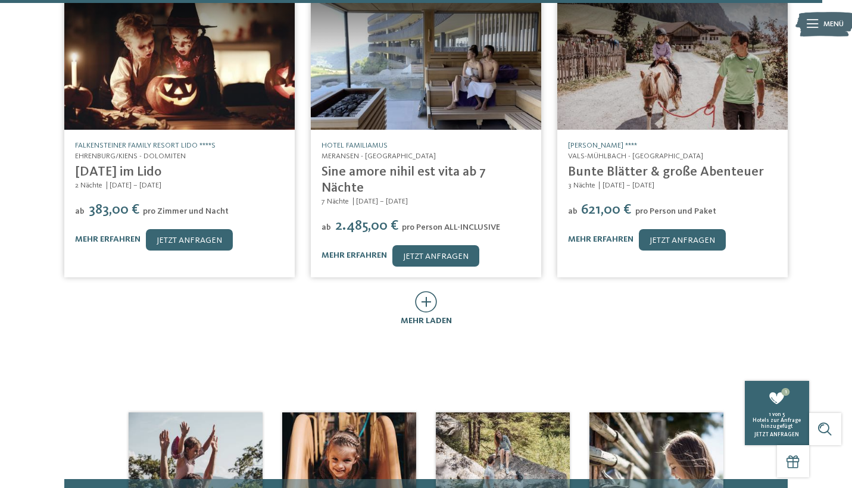
click at [425, 291] on icon at bounding box center [426, 301] width 22 height 21
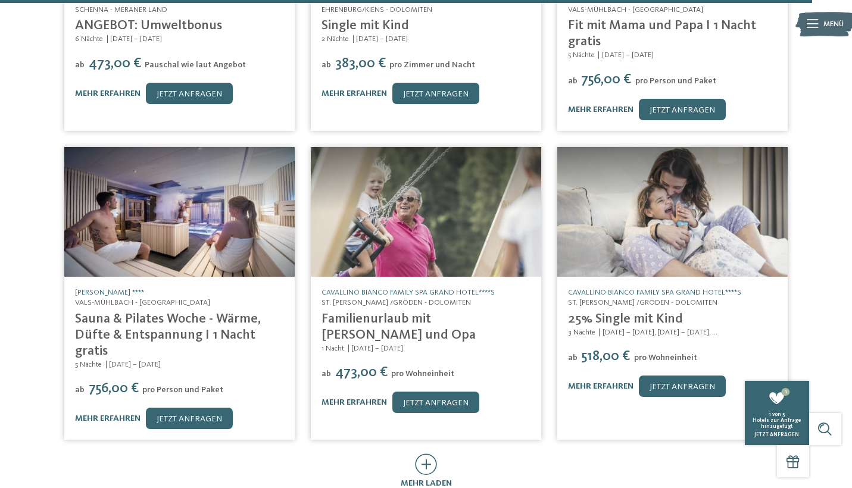
scroll to position [10702, 0]
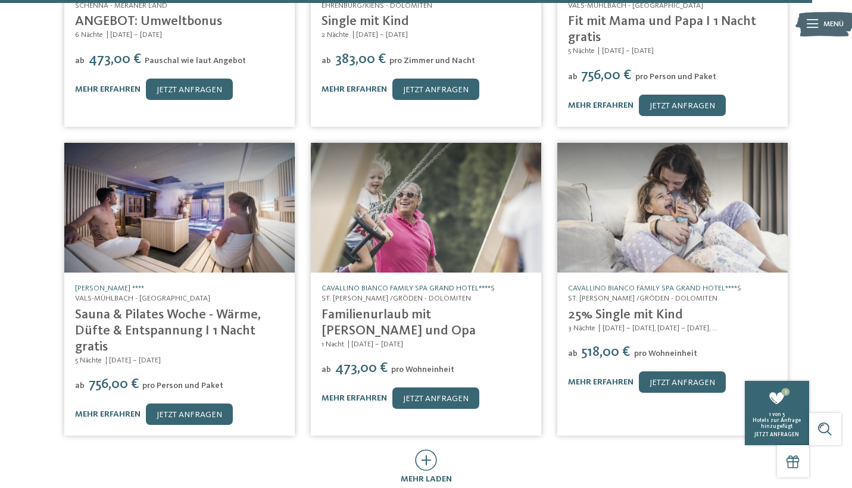
click at [402, 285] on link "Cavallino Bianco Family Spa Grand Hotel****s" at bounding box center [408, 289] width 173 height 8
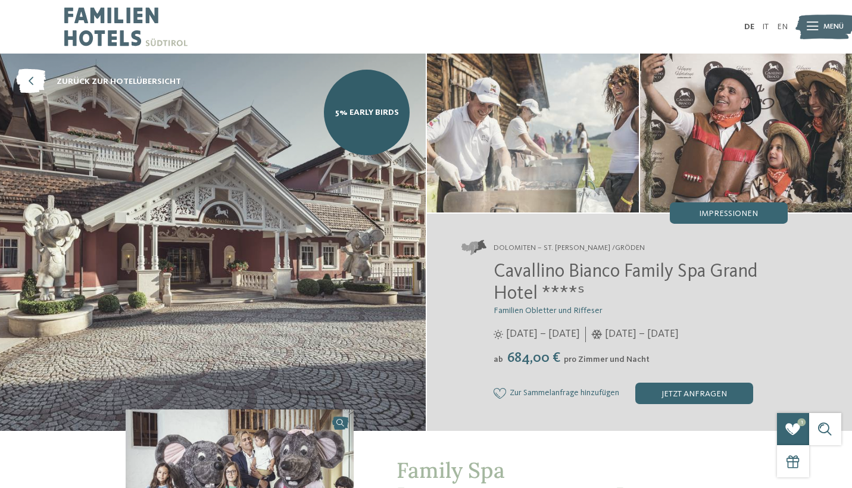
click at [812, 26] on icon at bounding box center [812, 27] width 11 height 8
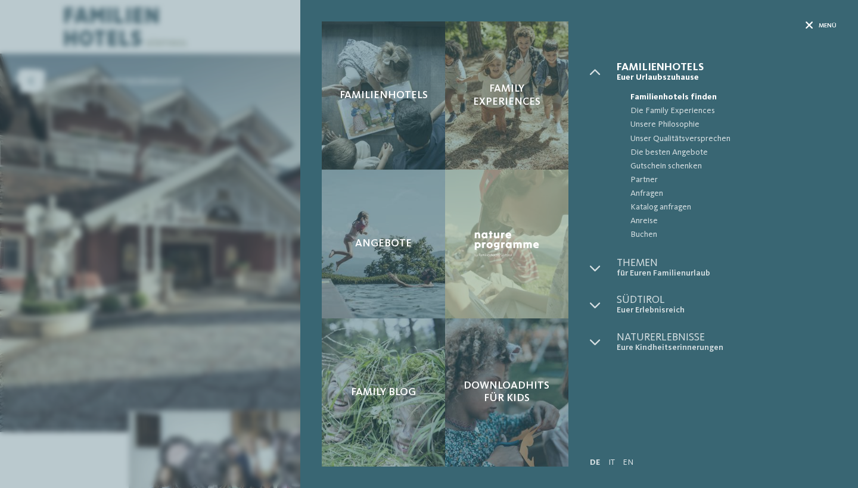
click at [810, 24] on icon at bounding box center [809, 26] width 8 height 8
